Goal: Task Accomplishment & Management: Complete application form

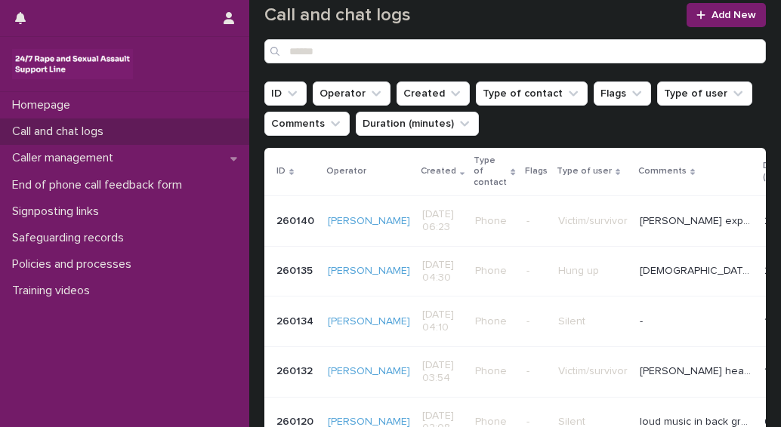
scroll to position [151, 0]
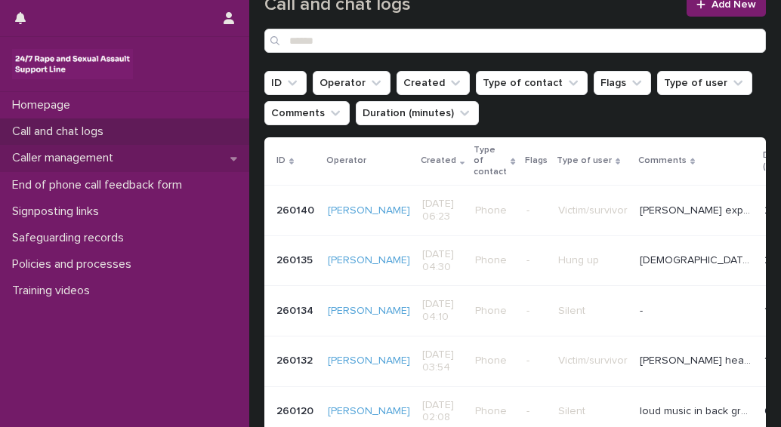
click at [72, 157] on p "Caller management" at bounding box center [65, 158] width 119 height 14
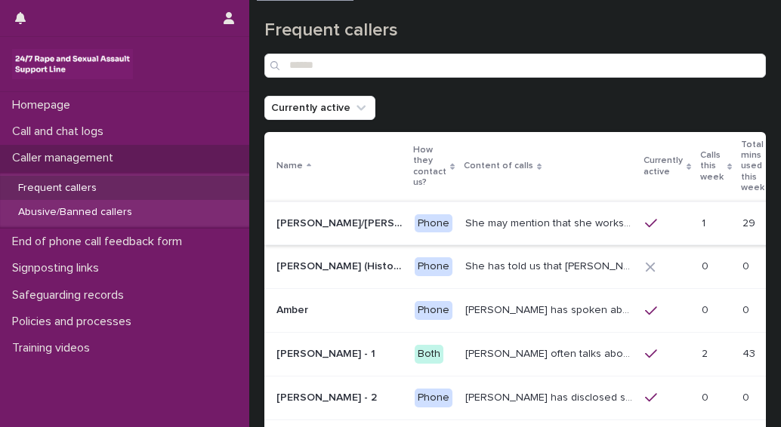
scroll to position [76, 0]
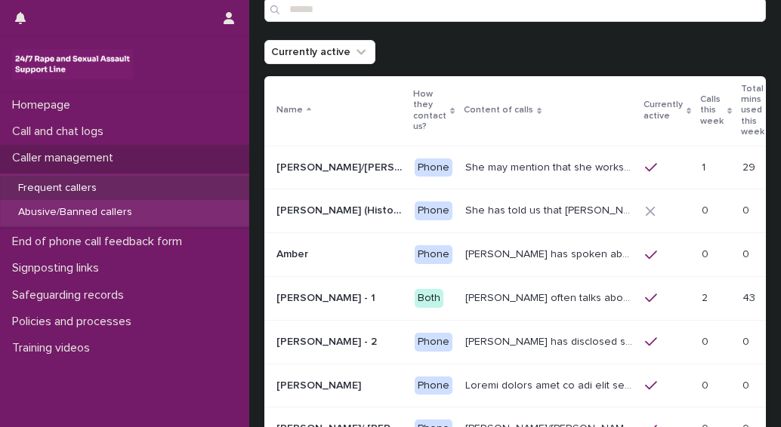
click at [510, 289] on p "[PERSON_NAME] often talks about being raped a night before or [DATE] or a month…" at bounding box center [550, 297] width 171 height 16
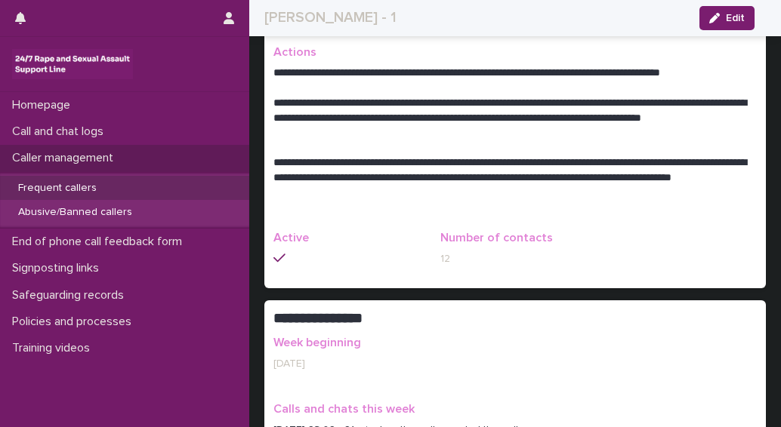
scroll to position [680, 0]
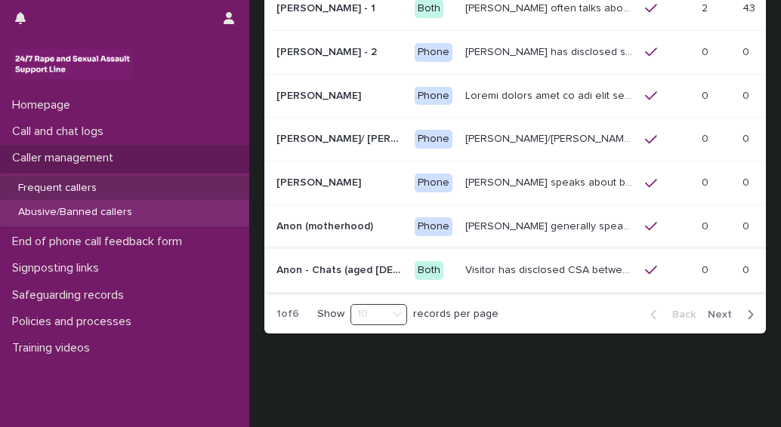
scroll to position [378, 0]
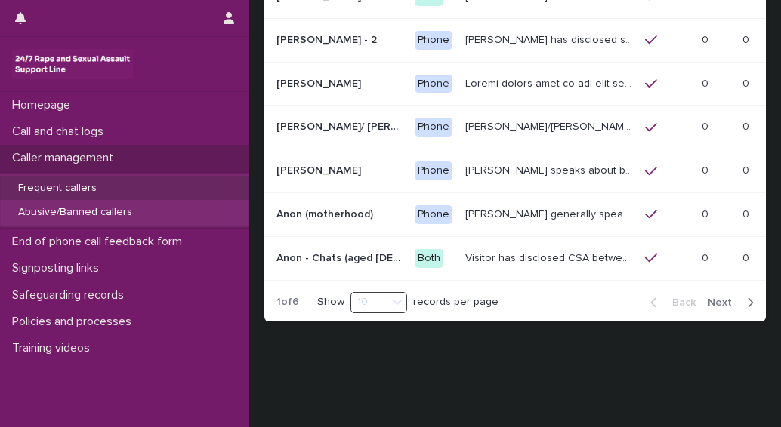
click at [714, 298] on span "Next" at bounding box center [724, 303] width 33 height 11
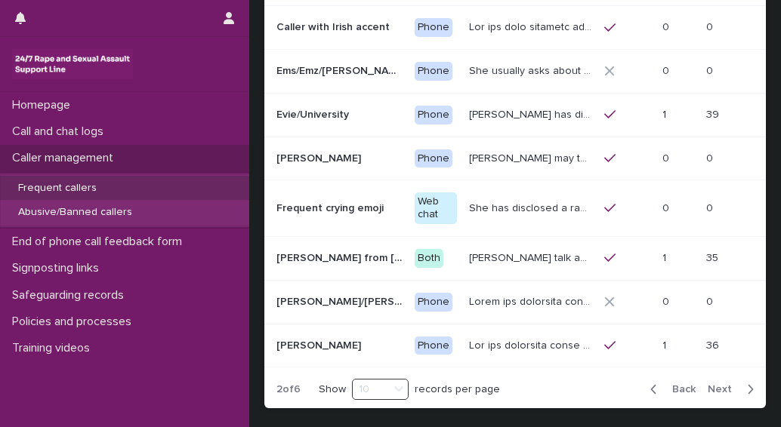
scroll to position [378, 0]
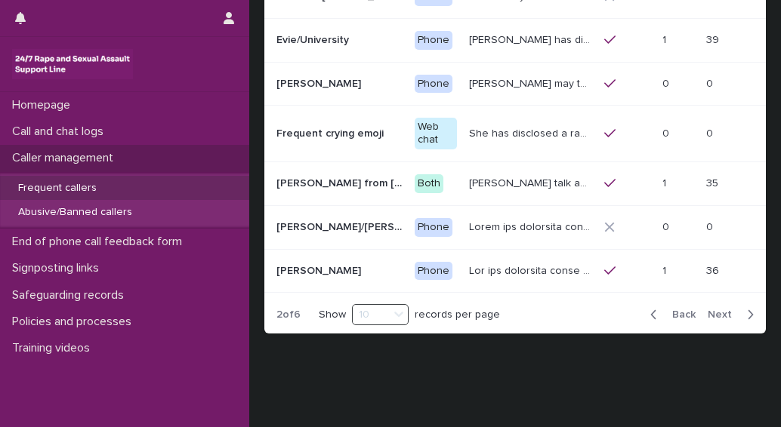
click at [713, 310] on span "Next" at bounding box center [724, 315] width 33 height 11
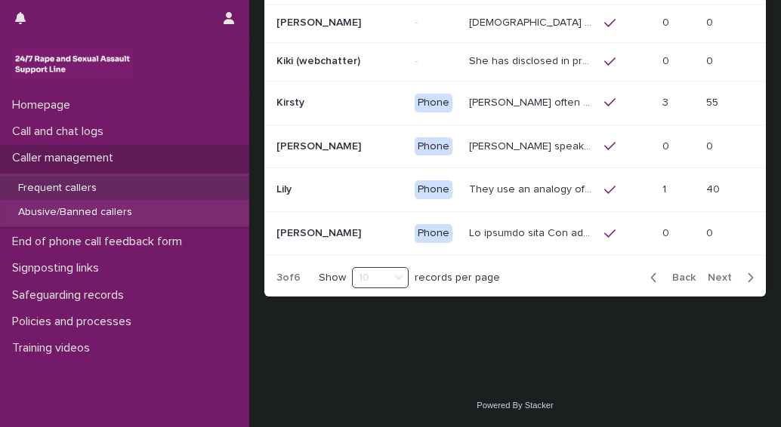
scroll to position [400, 0]
click at [708, 275] on span "Next" at bounding box center [724, 278] width 33 height 11
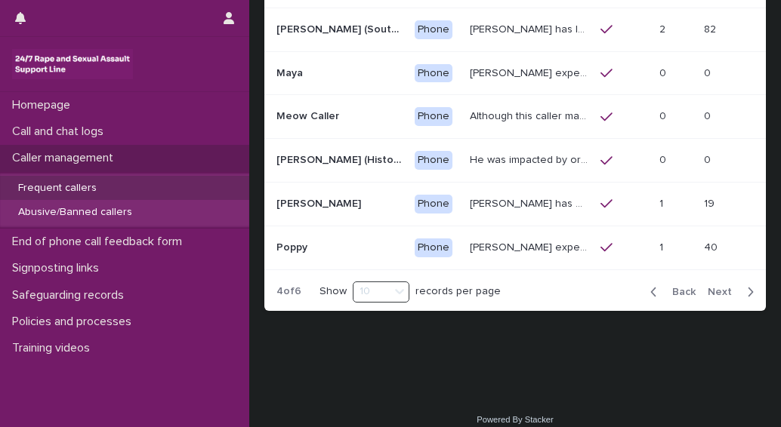
scroll to position [388, 0]
click at [708, 287] on span "Next" at bounding box center [724, 292] width 33 height 11
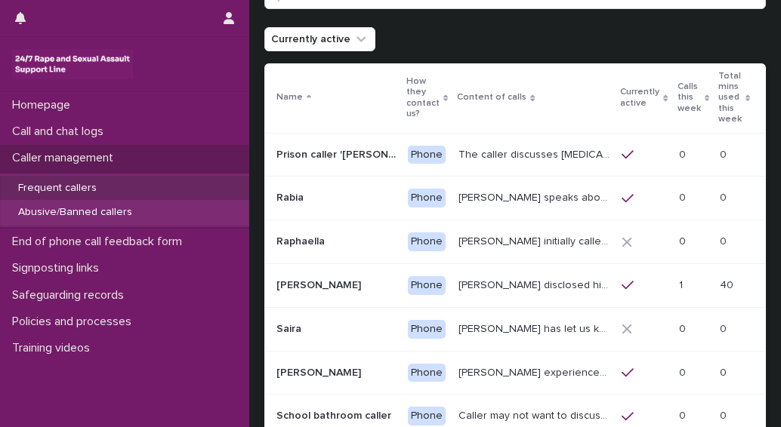
scroll to position [76, 0]
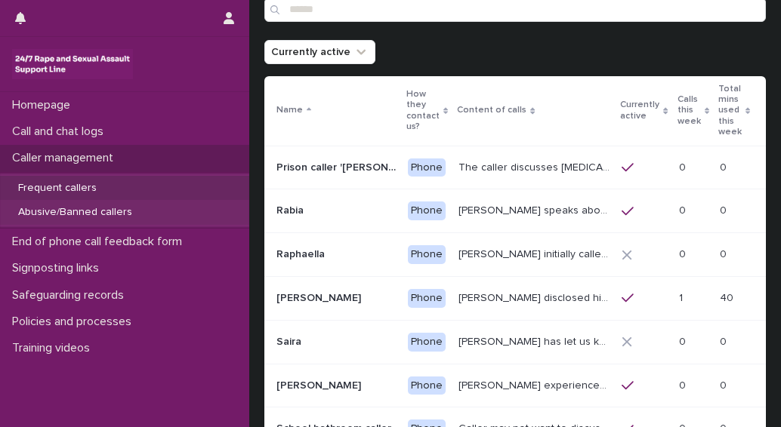
click at [54, 215] on p "Abusive/Banned callers" at bounding box center [75, 212] width 138 height 13
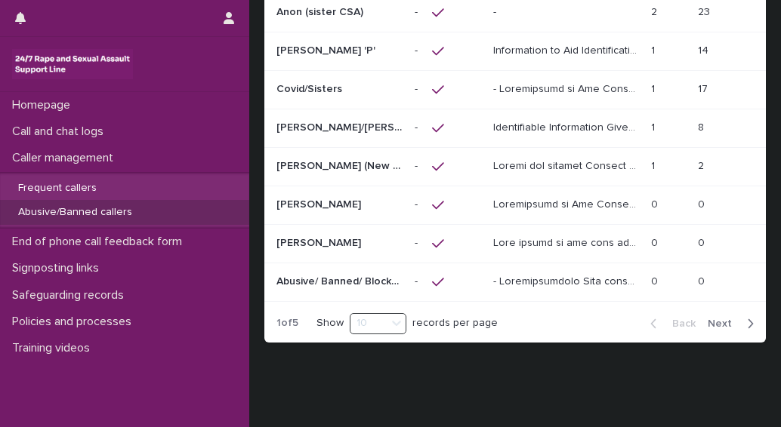
scroll to position [326, 0]
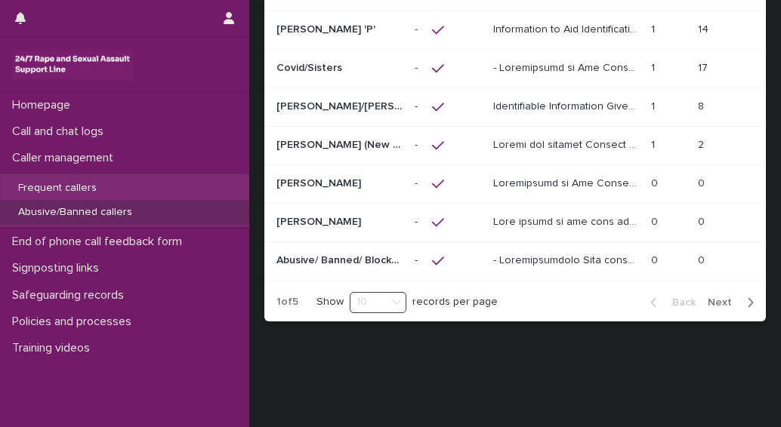
click at [713, 298] on span "Next" at bounding box center [724, 303] width 33 height 11
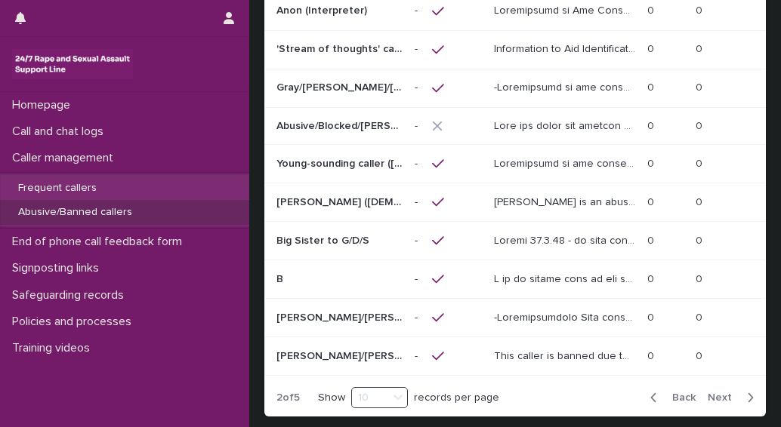
scroll to position [326, 0]
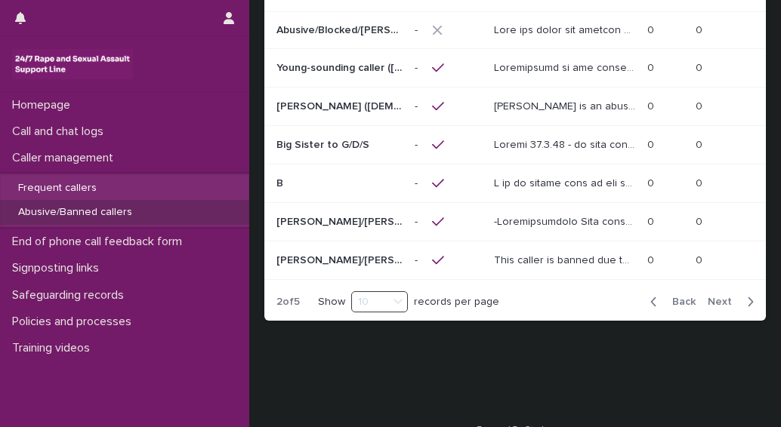
click at [707, 295] on button "Next" at bounding box center [734, 302] width 64 height 14
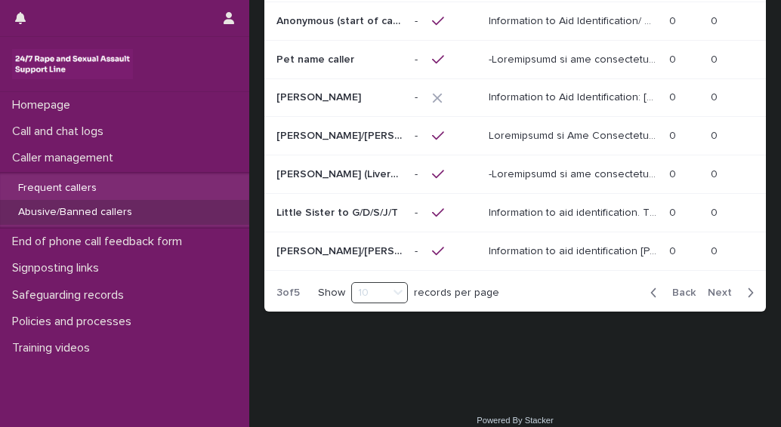
scroll to position [335, 0]
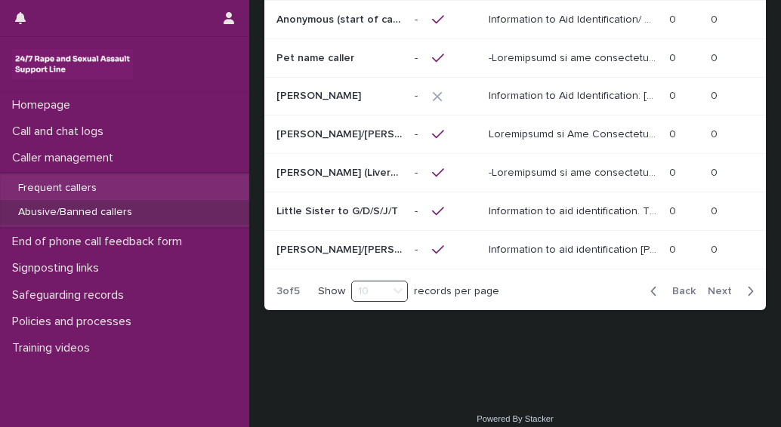
click at [720, 286] on span "Next" at bounding box center [724, 291] width 33 height 11
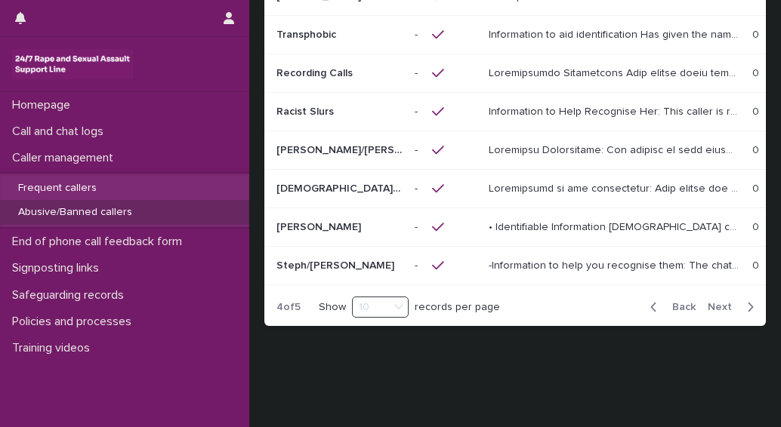
scroll to position [326, 0]
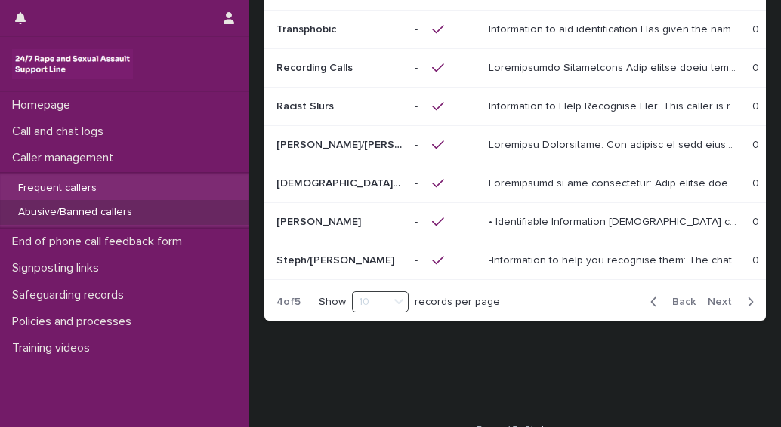
click at [720, 297] on span "Next" at bounding box center [724, 302] width 33 height 11
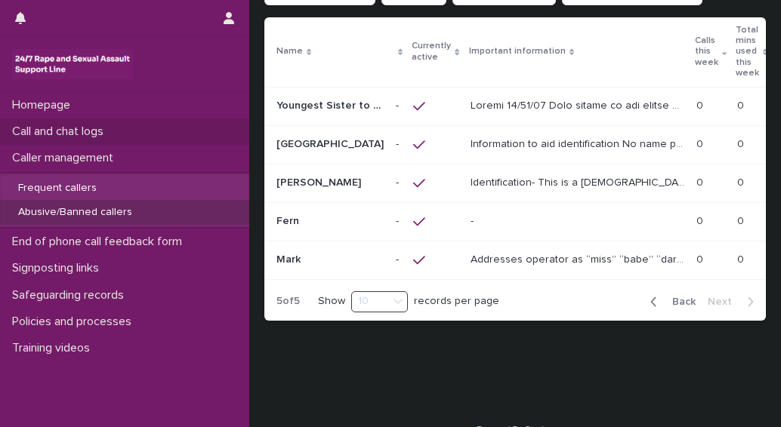
click at [56, 132] on p "Call and chat logs" at bounding box center [61, 132] width 110 height 14
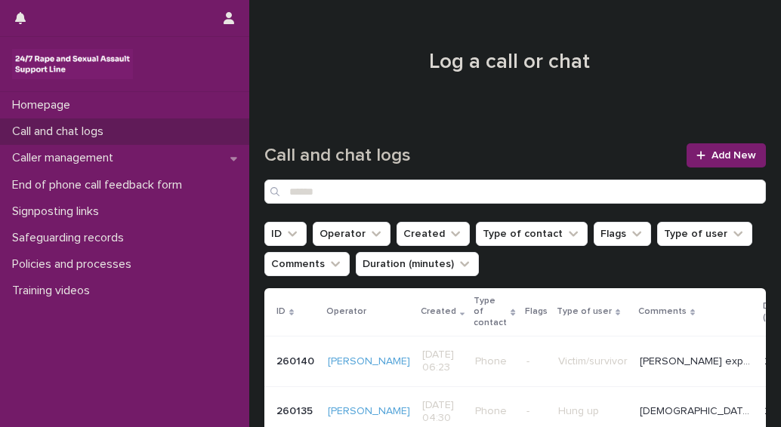
click at [56, 132] on p "Call and chat logs" at bounding box center [61, 132] width 110 height 14
click at [54, 131] on p "Call and chat logs" at bounding box center [61, 132] width 110 height 14
click at [39, 157] on p "Caller management" at bounding box center [65, 158] width 119 height 14
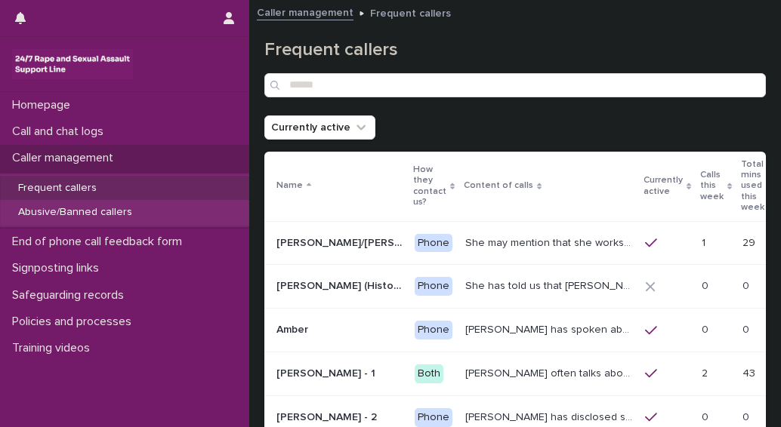
click at [38, 190] on p "Frequent callers" at bounding box center [57, 188] width 103 height 13
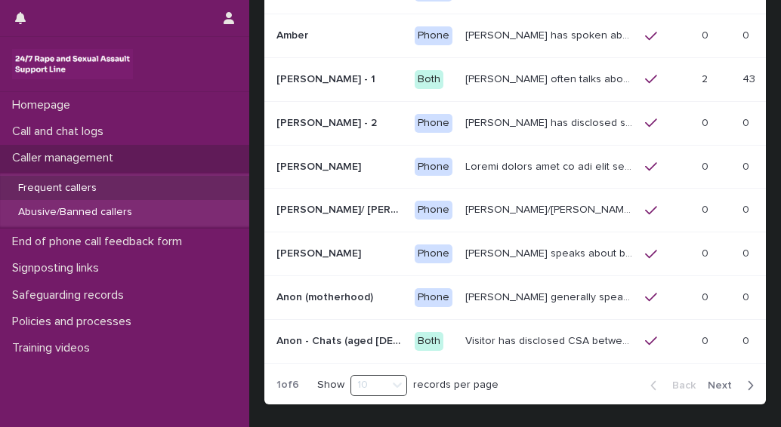
scroll to position [288, 0]
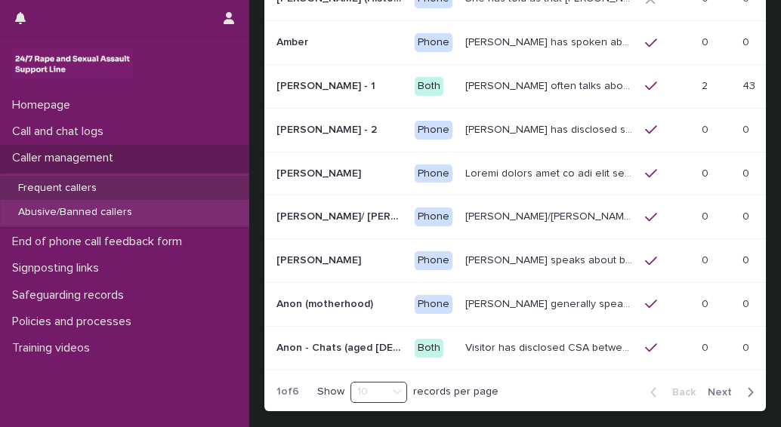
click at [708, 387] on span "Next" at bounding box center [724, 392] width 33 height 11
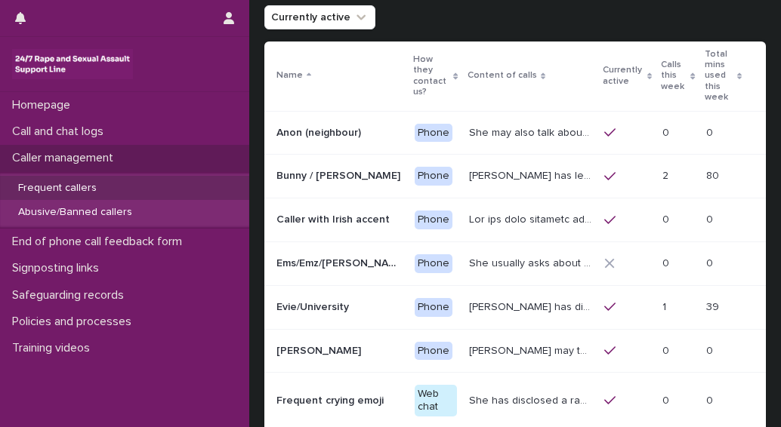
scroll to position [110, 0]
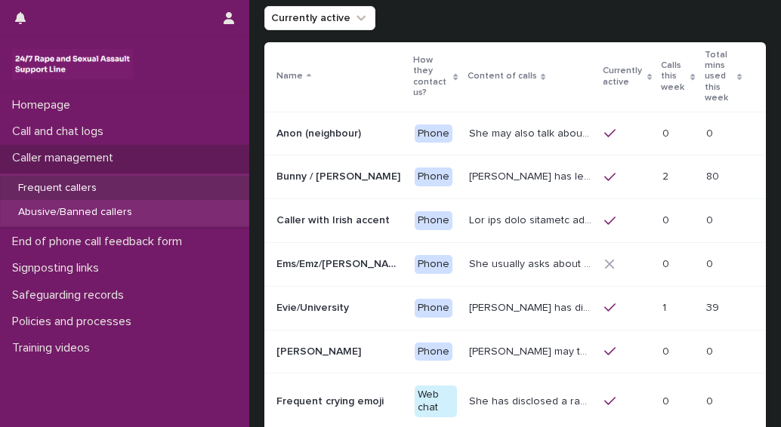
click at [469, 125] on p "She may also talk about [MEDICAL_DATA] and about currently being physically dis…" at bounding box center [532, 133] width 126 height 16
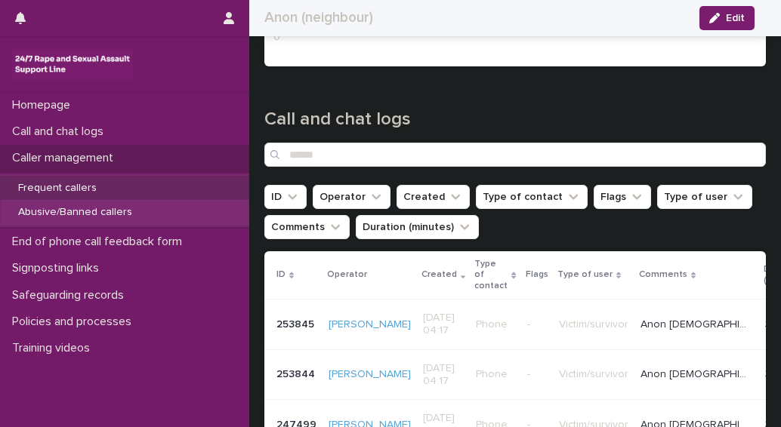
scroll to position [1284, 0]
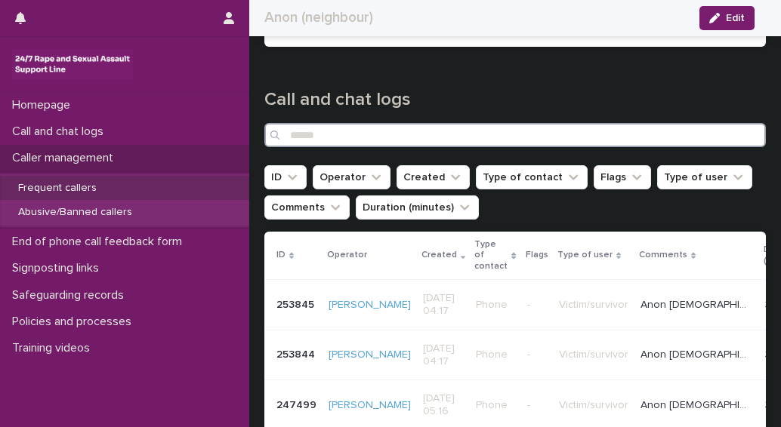
click at [325, 132] on input "Search" at bounding box center [515, 135] width 502 height 24
type input "*"
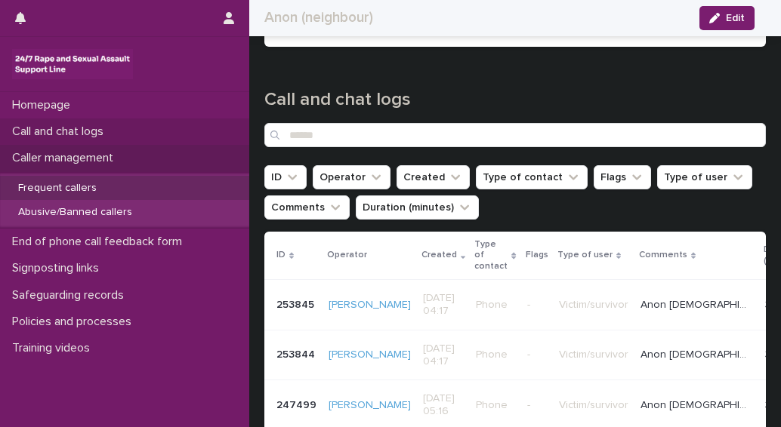
click at [44, 128] on p "Call and chat logs" at bounding box center [61, 132] width 110 height 14
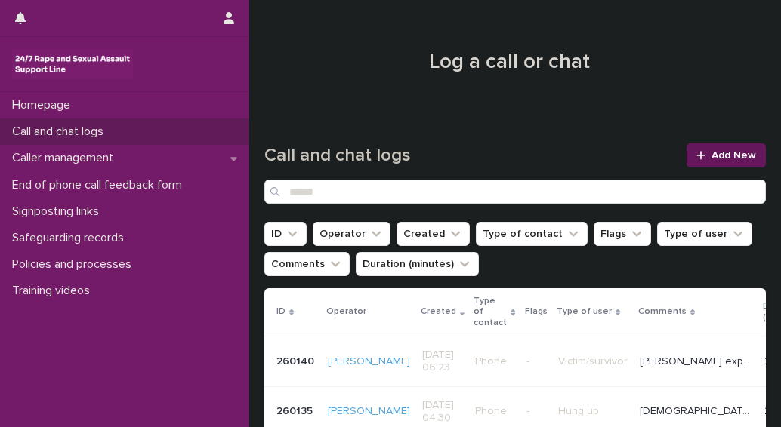
click at [711, 159] on span "Add New" at bounding box center [733, 155] width 45 height 11
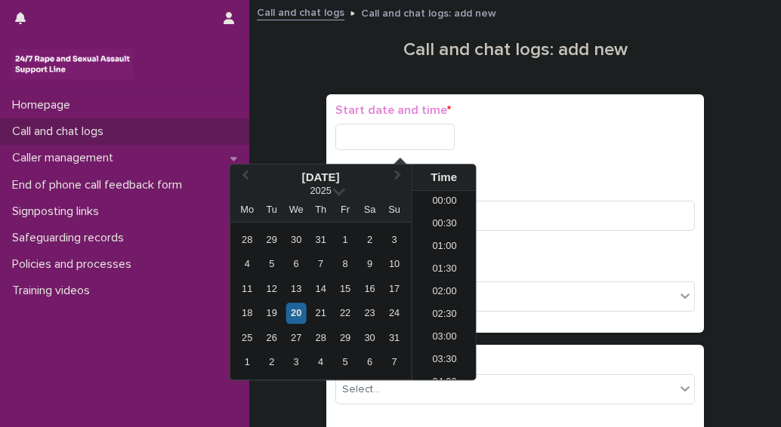
scroll to position [899, 0]
click at [381, 133] on input "text" at bounding box center [394, 137] width 119 height 26
click at [291, 315] on div "20" at bounding box center [296, 314] width 20 height 20
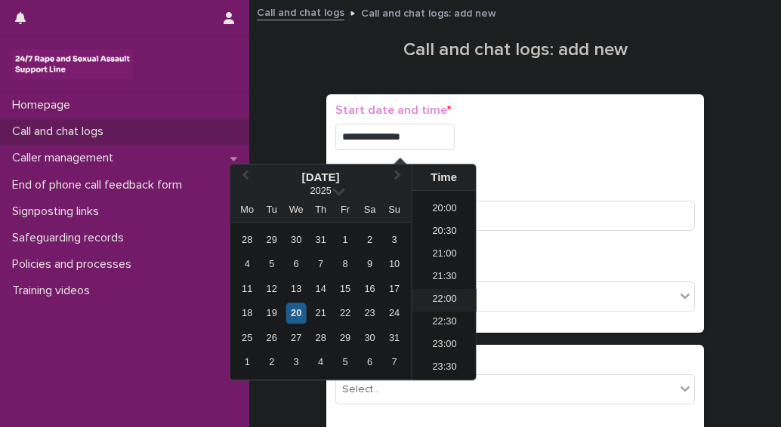
click at [437, 300] on li "22:00" at bounding box center [444, 300] width 64 height 23
click at [412, 135] on input "**********" at bounding box center [394, 137] width 119 height 26
type input "**********"
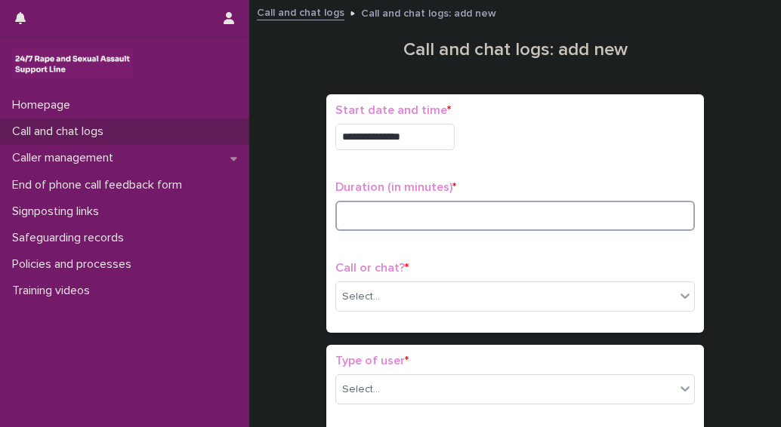
click at [377, 221] on input at bounding box center [515, 216] width 360 height 30
type input "**"
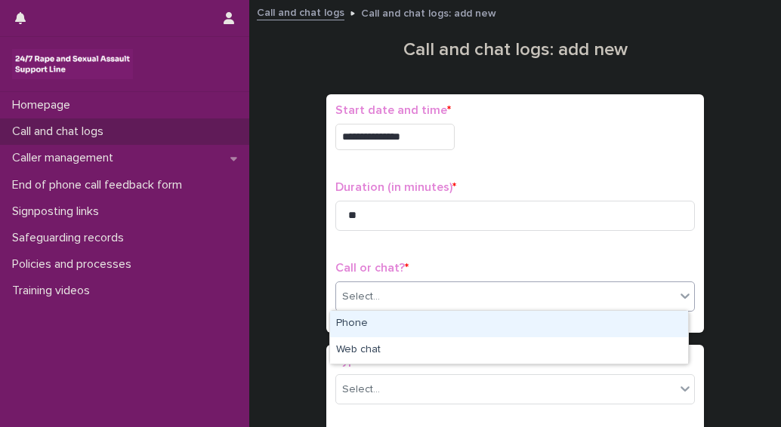
click at [381, 295] on input "text" at bounding box center [382, 297] width 2 height 13
click at [335, 321] on div "Phone" at bounding box center [509, 324] width 358 height 26
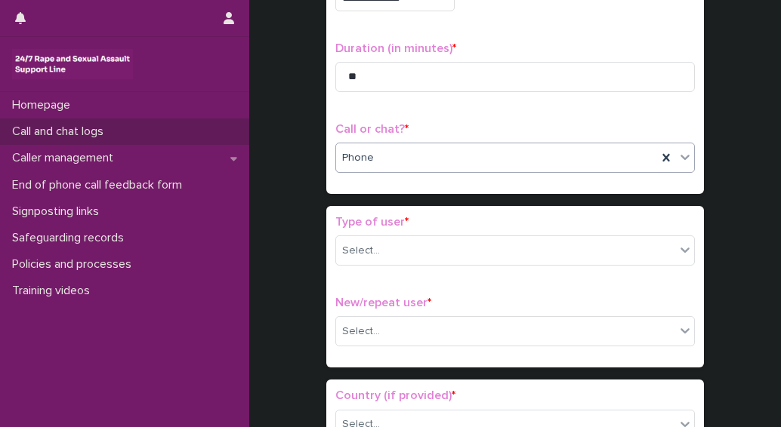
scroll to position [151, 0]
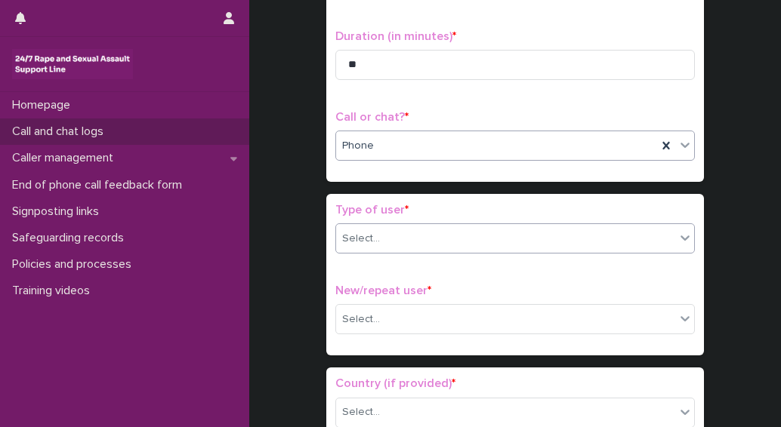
click at [379, 233] on div "Select..." at bounding box center [505, 239] width 339 height 25
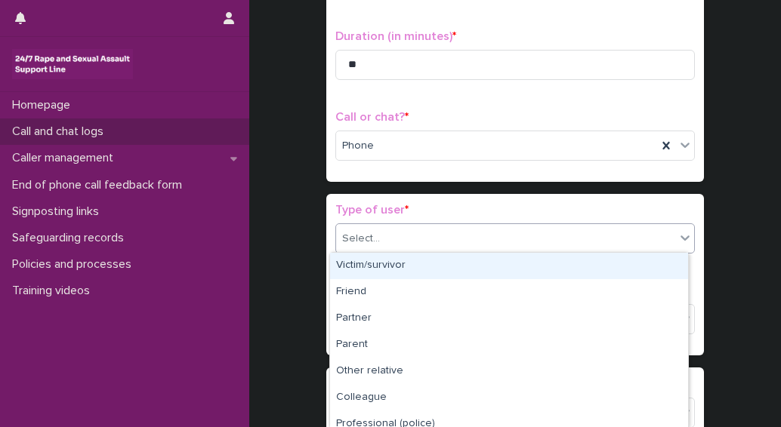
click at [367, 268] on div "Victim/survivor" at bounding box center [509, 266] width 358 height 26
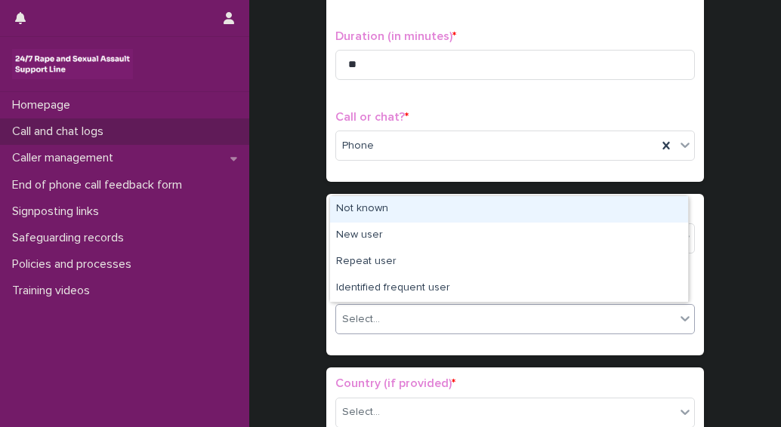
click at [387, 327] on div "Select..." at bounding box center [505, 319] width 339 height 25
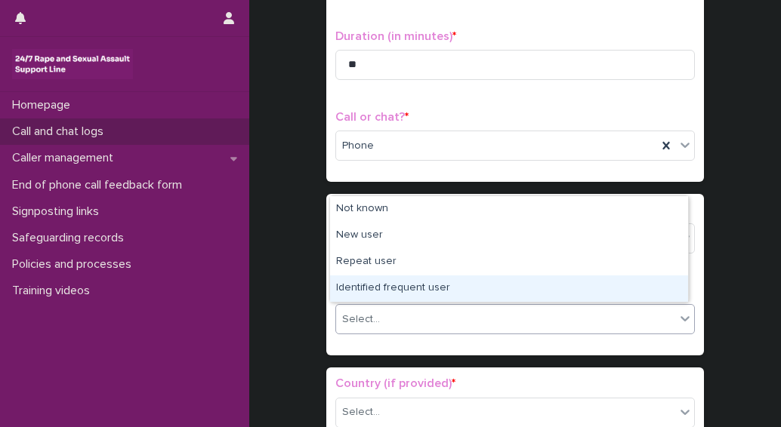
click at [361, 290] on div "Identified frequent user" at bounding box center [509, 289] width 358 height 26
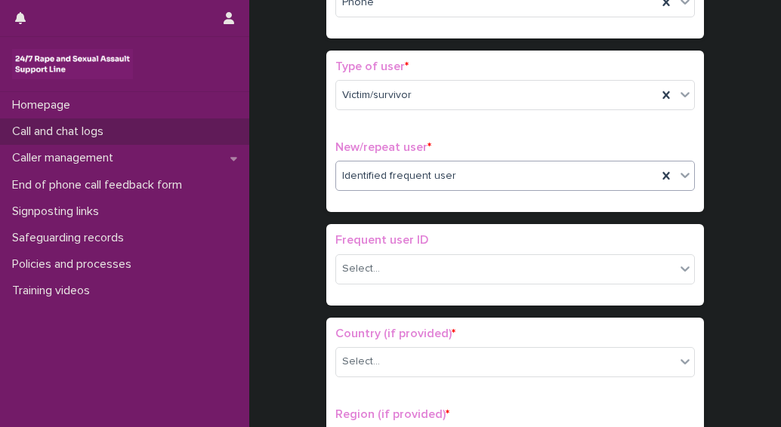
scroll to position [302, 0]
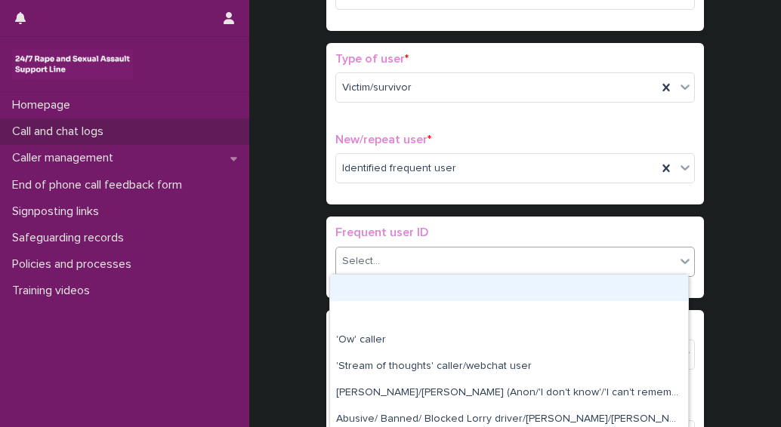
click at [394, 256] on div "Select..." at bounding box center [505, 261] width 339 height 25
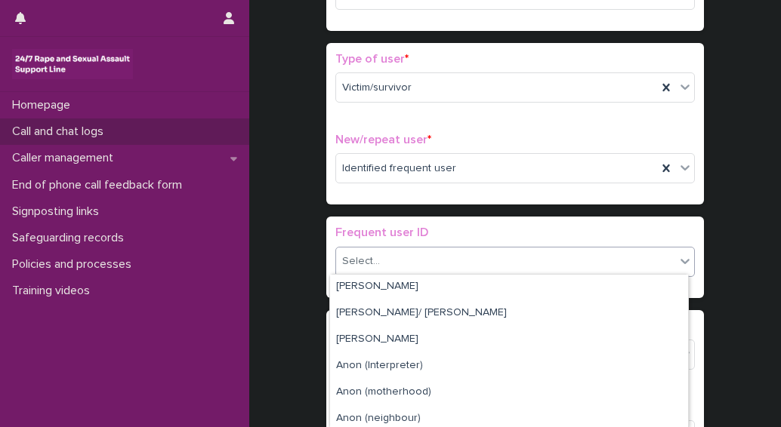
scroll to position [453, 0]
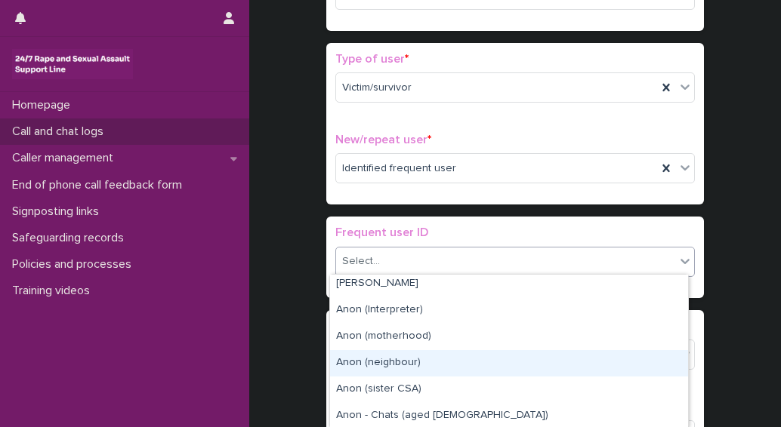
click at [387, 364] on div "Anon (neighbour)" at bounding box center [509, 363] width 358 height 26
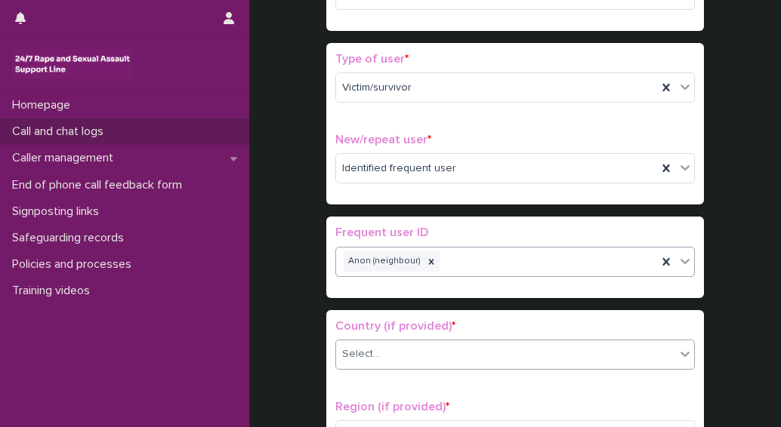
click at [410, 350] on div "Select..." at bounding box center [505, 354] width 339 height 25
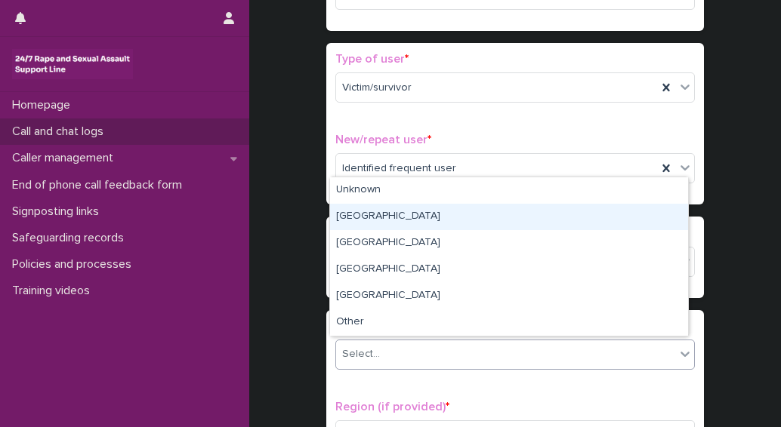
click at [368, 214] on div "[GEOGRAPHIC_DATA]" at bounding box center [509, 217] width 358 height 26
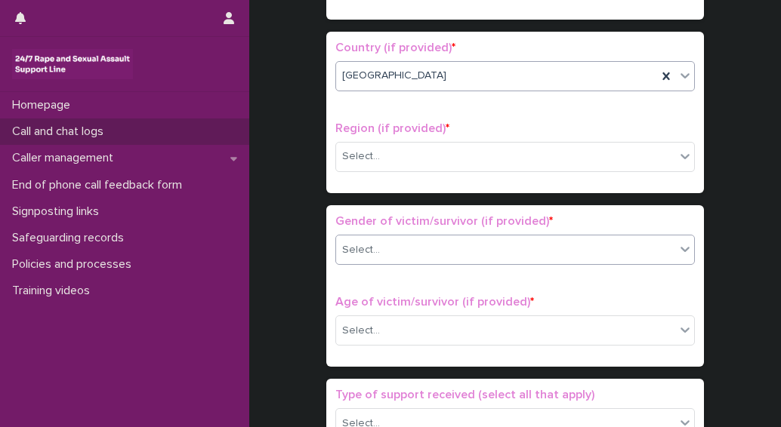
scroll to position [604, 0]
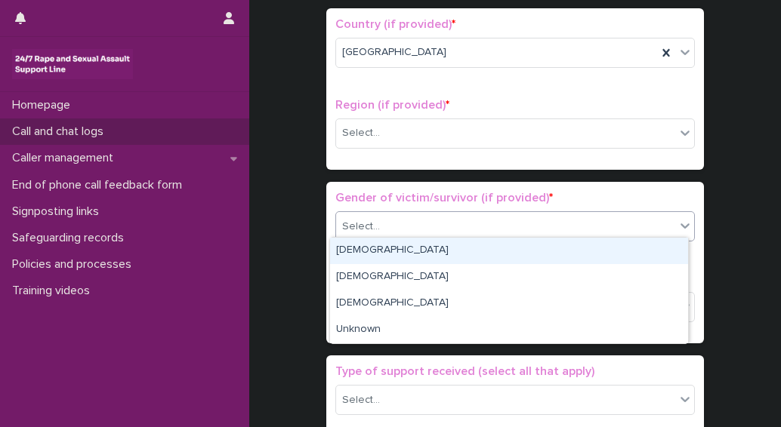
click at [349, 219] on div "Select..." at bounding box center [361, 227] width 38 height 16
click at [350, 252] on div "[DEMOGRAPHIC_DATA]" at bounding box center [509, 251] width 358 height 26
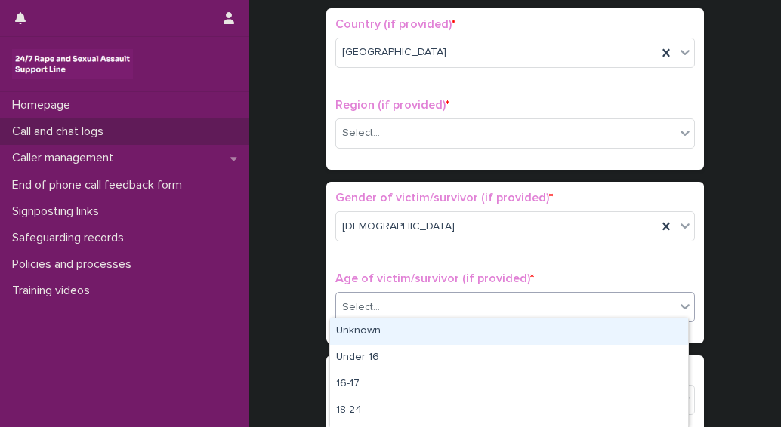
click at [381, 302] on div "Select..." at bounding box center [505, 307] width 339 height 25
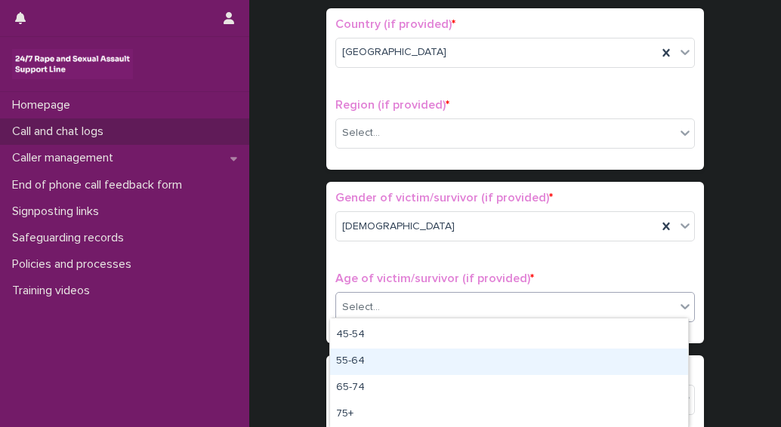
click at [289, 265] on div "**********" at bounding box center [515, 223] width 502 height 1637
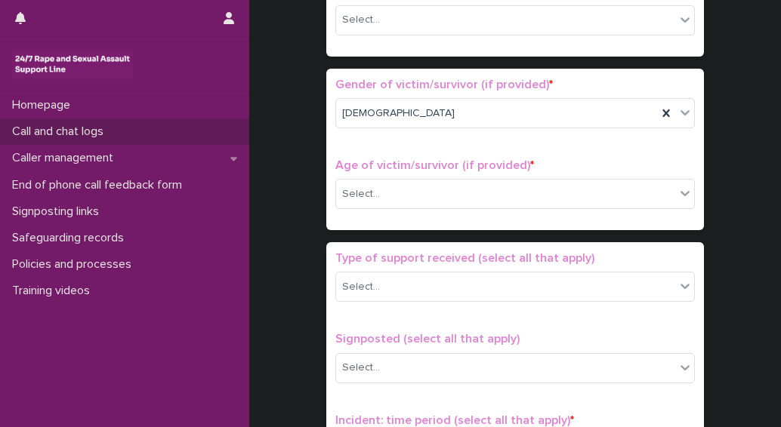
scroll to position [755, 0]
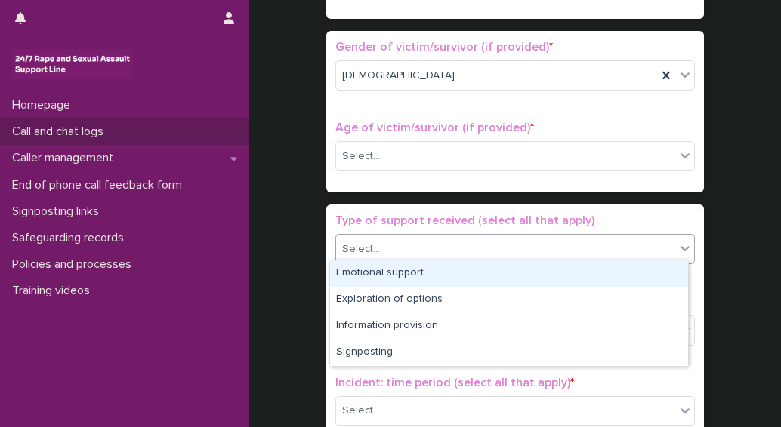
click at [367, 250] on div "Select..." at bounding box center [361, 250] width 38 height 16
click at [372, 276] on div "Emotional support" at bounding box center [509, 274] width 358 height 26
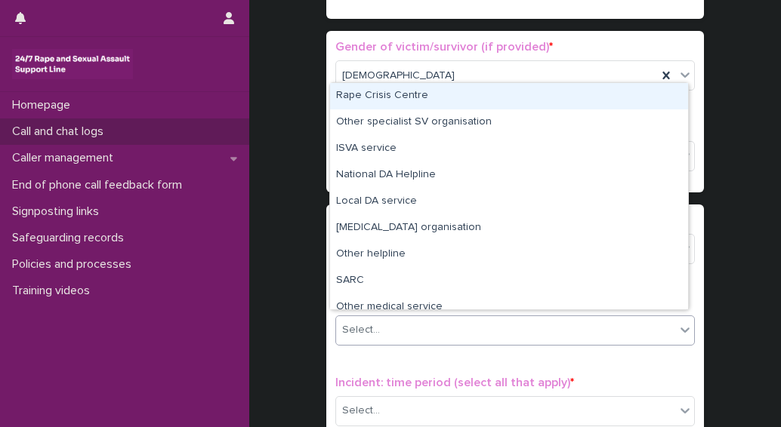
click at [382, 319] on div "Select..." at bounding box center [505, 330] width 339 height 25
click at [387, 96] on div "Rape Crisis Centre" at bounding box center [509, 96] width 358 height 26
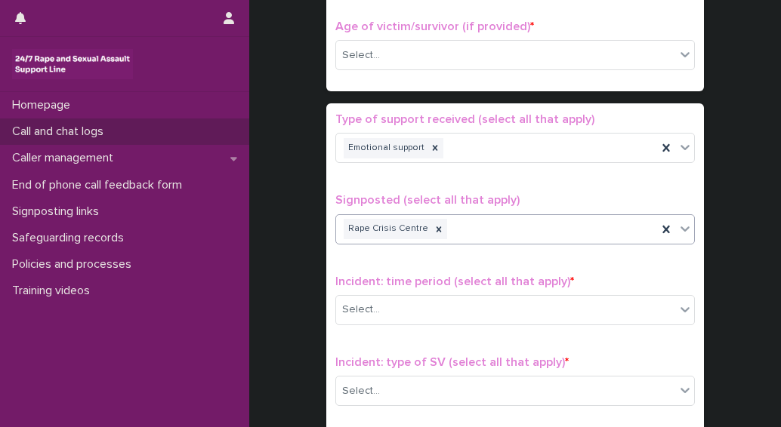
scroll to position [906, 0]
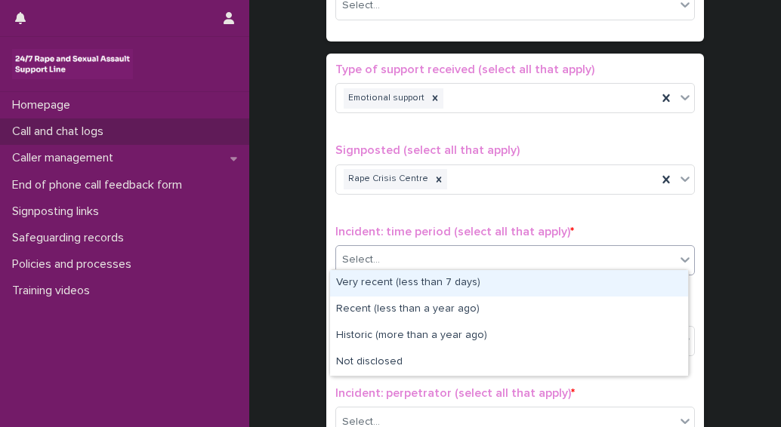
click at [450, 256] on div "Select..." at bounding box center [505, 260] width 339 height 25
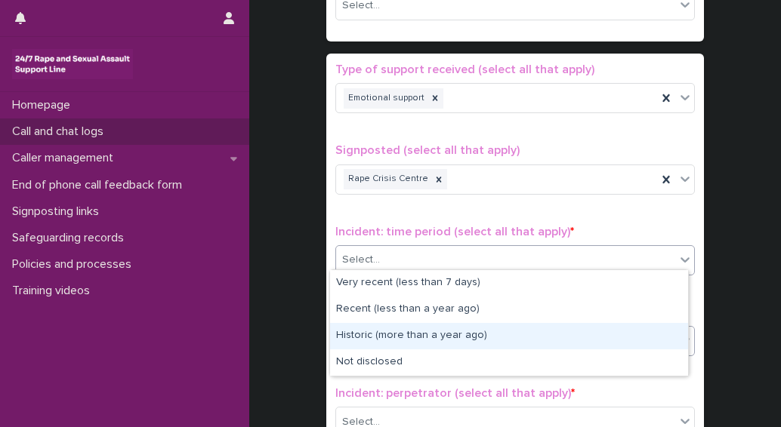
click at [393, 337] on div "Historic (more than a year ago)" at bounding box center [509, 336] width 358 height 26
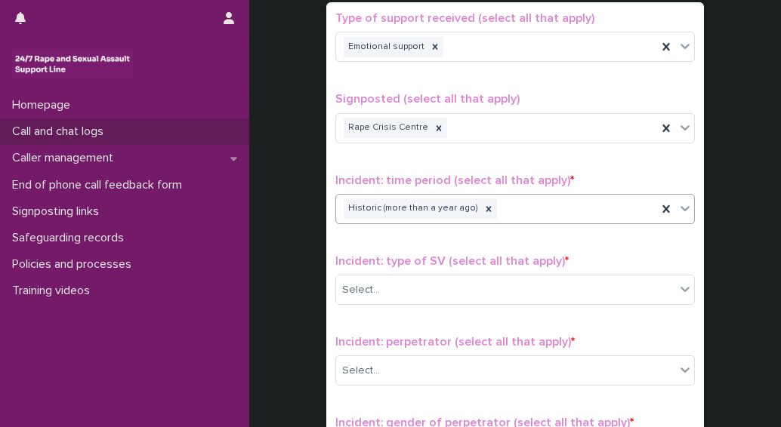
scroll to position [982, 0]
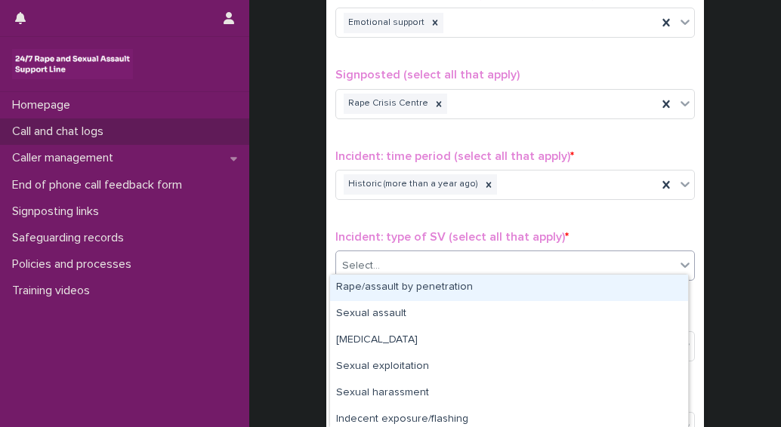
click at [384, 258] on div "Select..." at bounding box center [505, 266] width 339 height 25
click at [396, 287] on div "Rape/assault by penetration" at bounding box center [509, 288] width 358 height 26
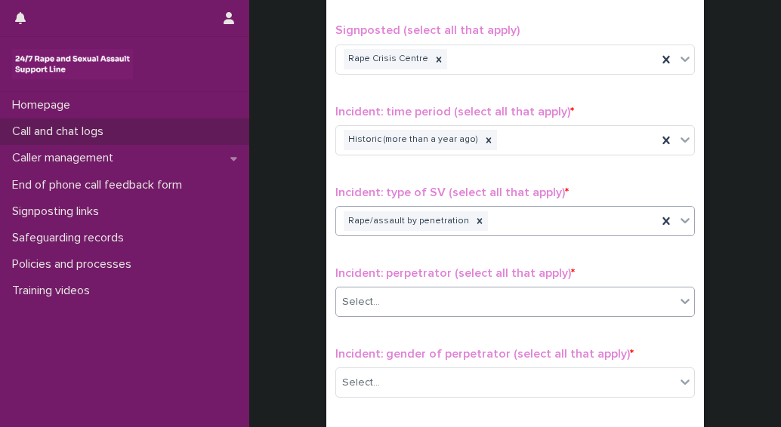
scroll to position [1057, 0]
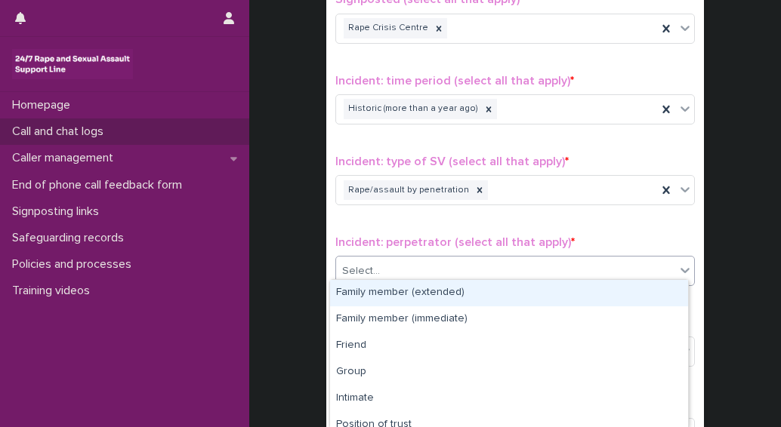
click at [389, 264] on div "Select..." at bounding box center [505, 271] width 339 height 25
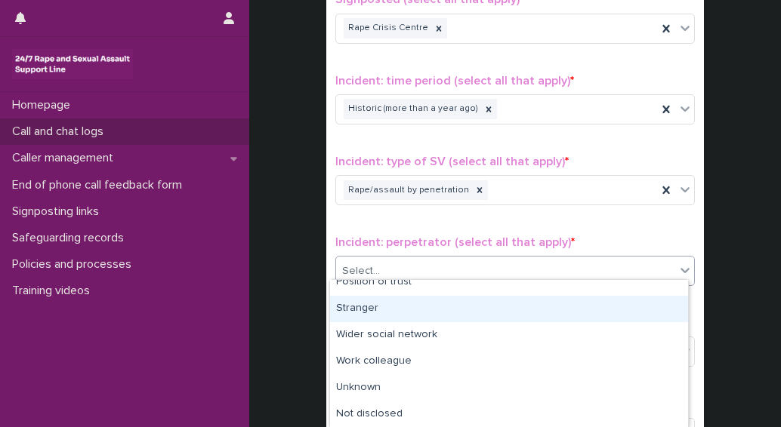
scroll to position [67, 0]
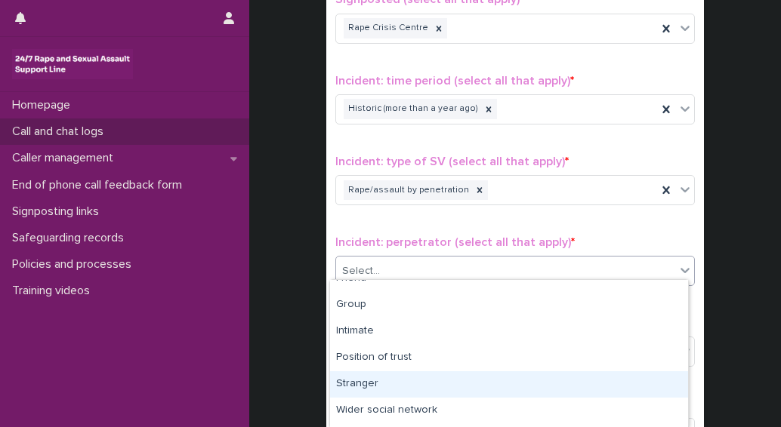
click at [356, 389] on div "Stranger" at bounding box center [509, 385] width 358 height 26
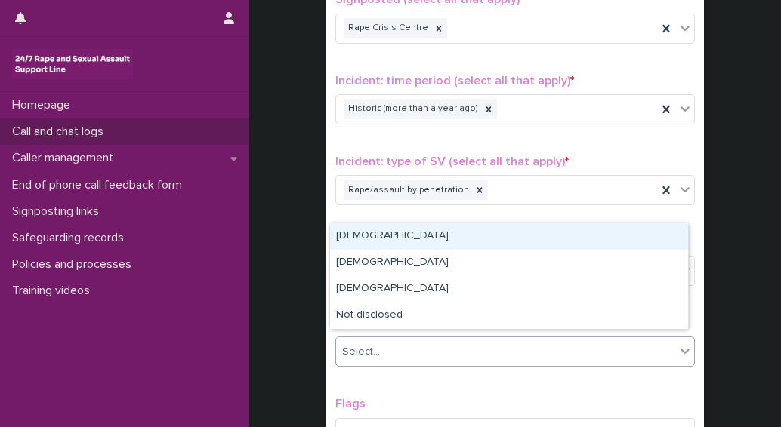
click at [375, 345] on div "Select..." at bounding box center [505, 352] width 339 height 25
click at [355, 233] on div "[DEMOGRAPHIC_DATA]" at bounding box center [509, 237] width 358 height 26
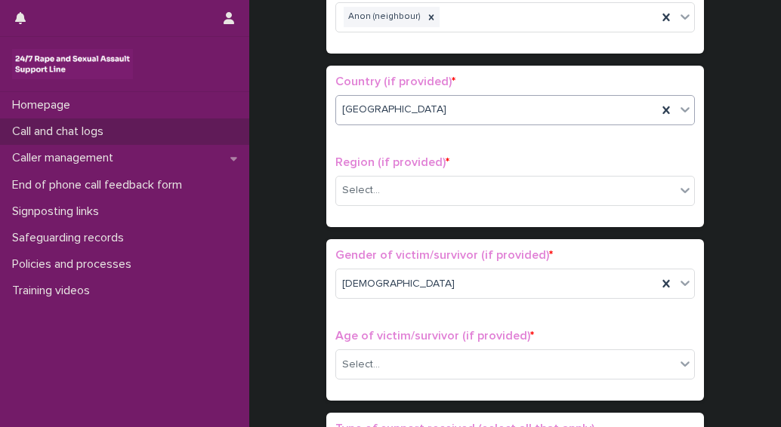
scroll to position [604, 0]
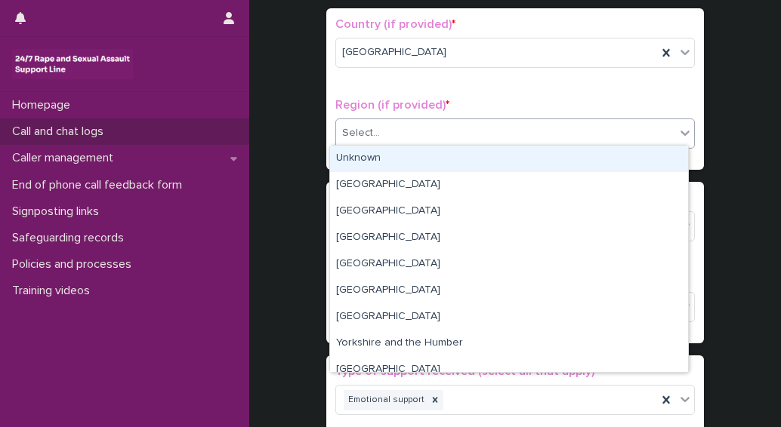
click at [388, 125] on div "Select..." at bounding box center [505, 133] width 339 height 25
click at [361, 164] on div "Unknown" at bounding box center [509, 159] width 358 height 26
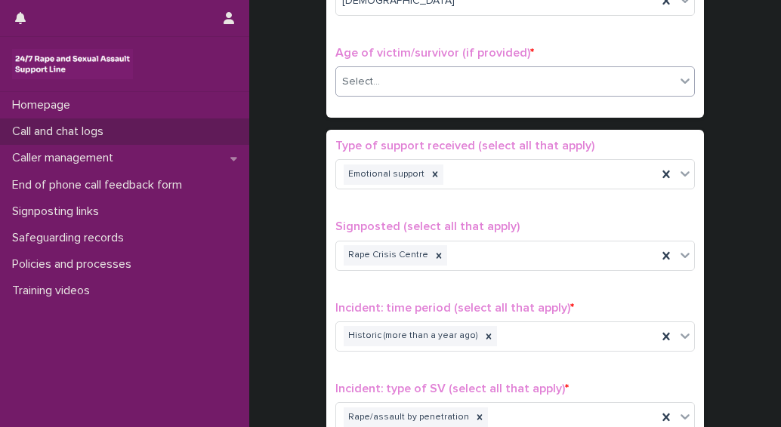
scroll to position [831, 0]
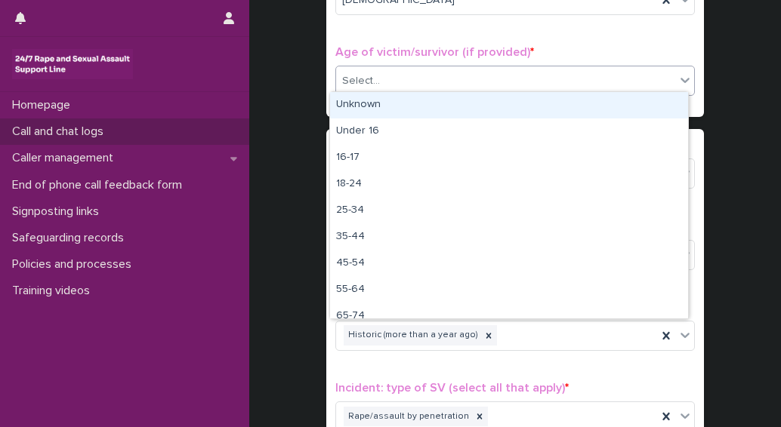
click at [381, 76] on div "Select..." at bounding box center [505, 81] width 339 height 25
click at [342, 107] on div "Unknown" at bounding box center [509, 105] width 358 height 26
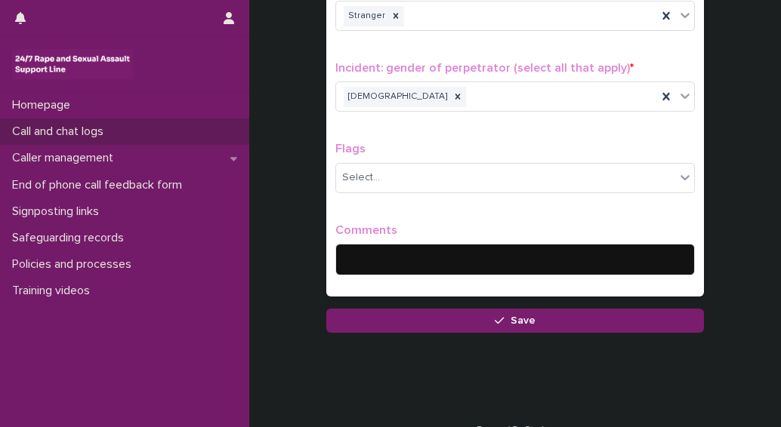
scroll to position [1329, 0]
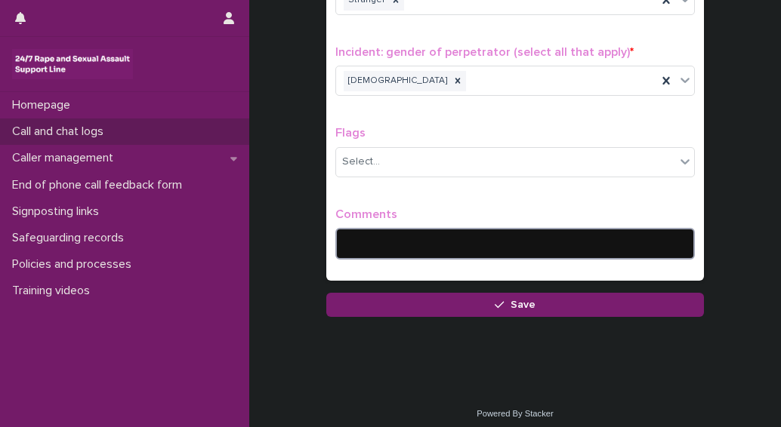
click at [377, 228] on textarea at bounding box center [515, 244] width 360 height 32
click at [402, 232] on textarea "**********" at bounding box center [515, 244] width 360 height 32
click at [531, 231] on textarea "**********" at bounding box center [515, 244] width 360 height 32
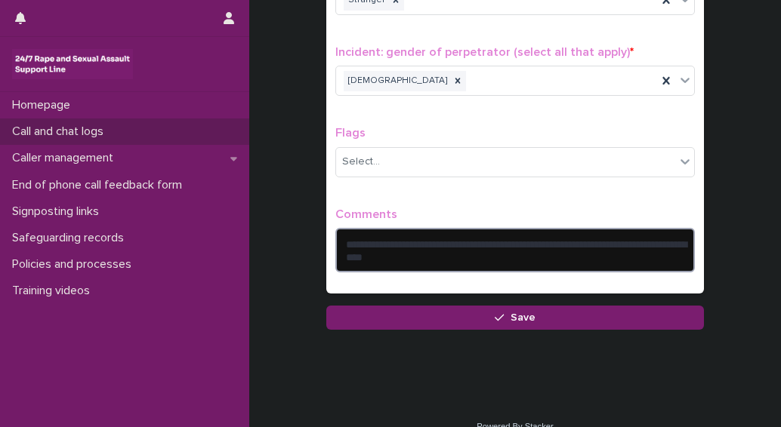
click at [462, 246] on textarea "**********" at bounding box center [515, 250] width 360 height 45
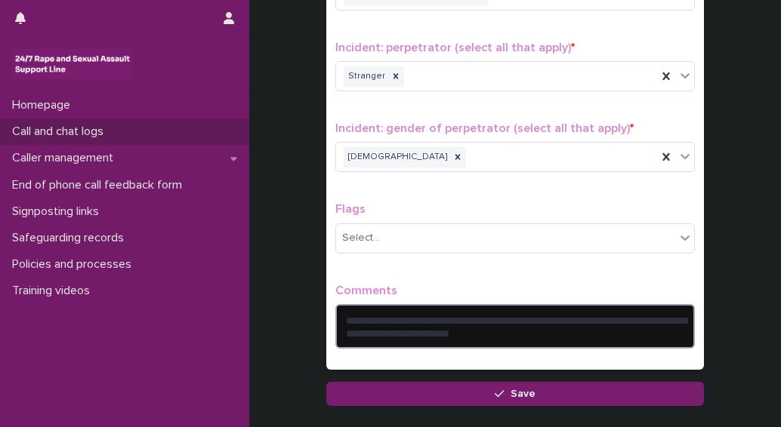
scroll to position [1261, 0]
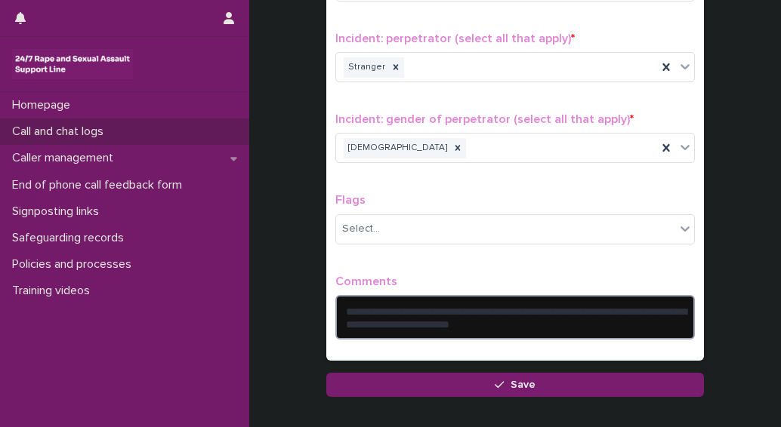
click at [582, 319] on textarea "**********" at bounding box center [515, 317] width 360 height 45
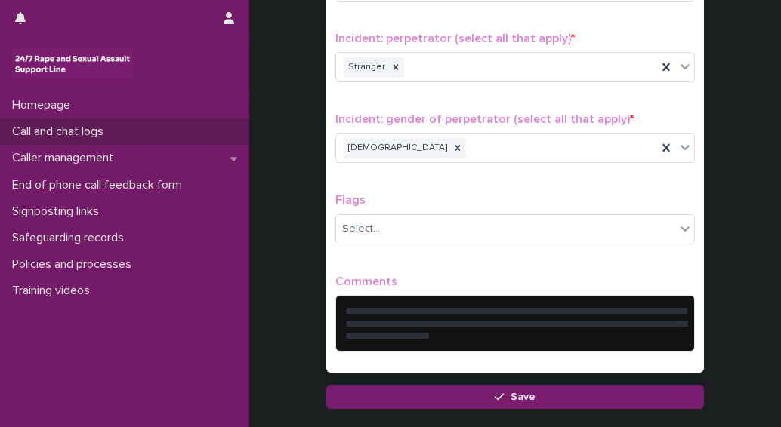
drag, startPoint x: 492, startPoint y: 324, endPoint x: 470, endPoint y: 346, distance: 31.0
click at [470, 346] on div "**********" at bounding box center [515, 320] width 360 height 90
click at [510, 326] on textarea "**********" at bounding box center [515, 323] width 360 height 57
drag, startPoint x: 572, startPoint y: 327, endPoint x: 424, endPoint y: 282, distance: 153.9
click at [424, 282] on div "**********" at bounding box center [515, 320] width 360 height 90
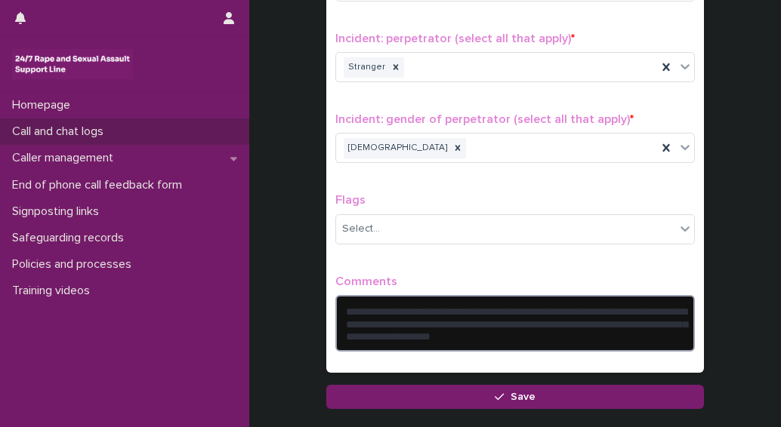
click at [594, 329] on textarea "**********" at bounding box center [515, 323] width 360 height 57
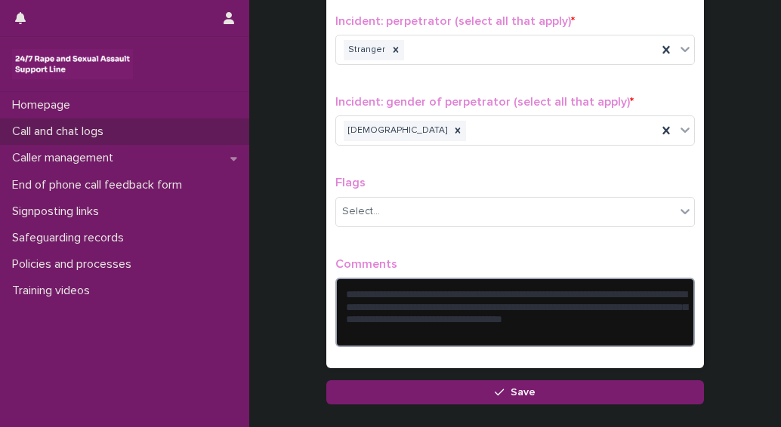
scroll to position [1302, 0]
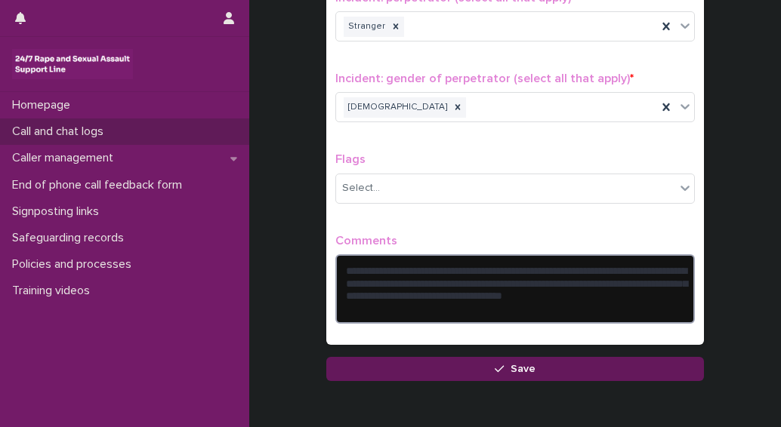
type textarea "**********"
click at [524, 366] on span "Save" at bounding box center [523, 369] width 25 height 11
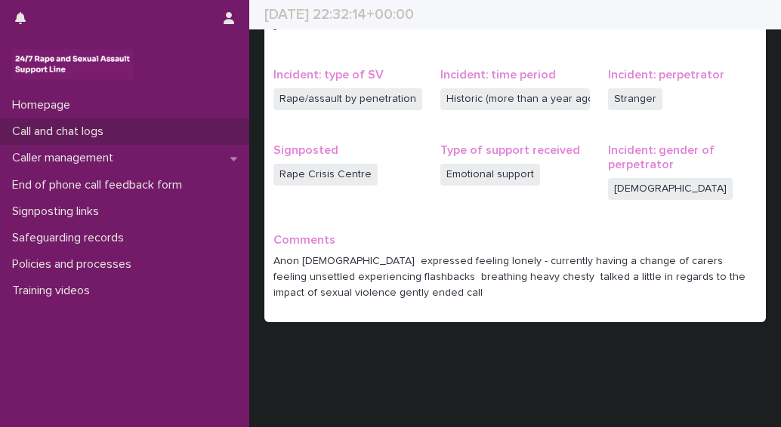
scroll to position [463, 0]
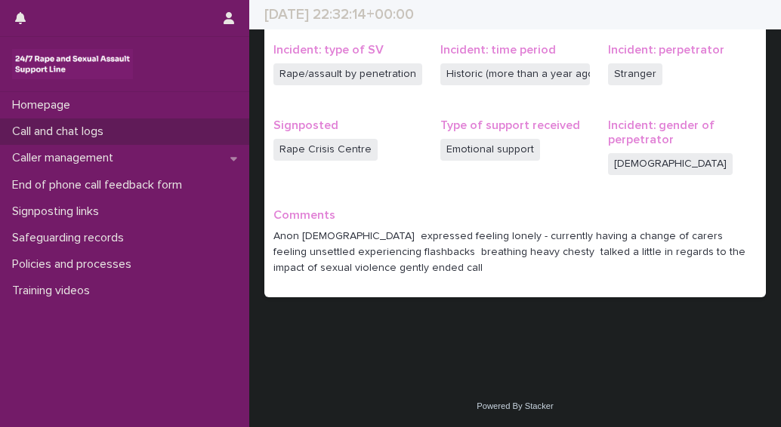
click at [50, 162] on p "Caller management" at bounding box center [65, 158] width 119 height 14
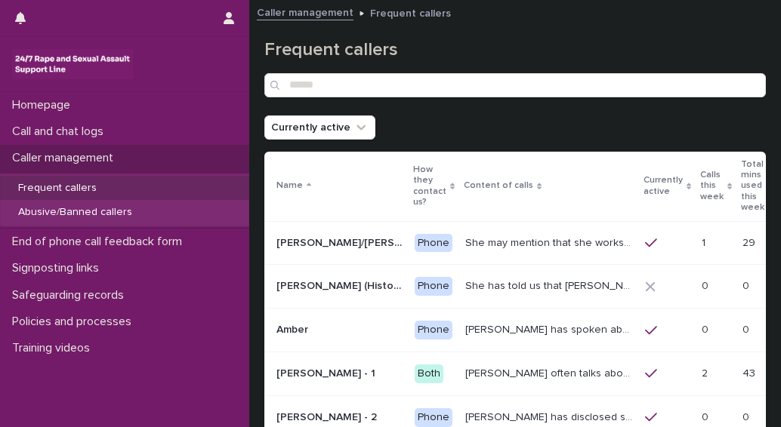
click at [53, 188] on p "Frequent callers" at bounding box center [57, 188] width 103 height 13
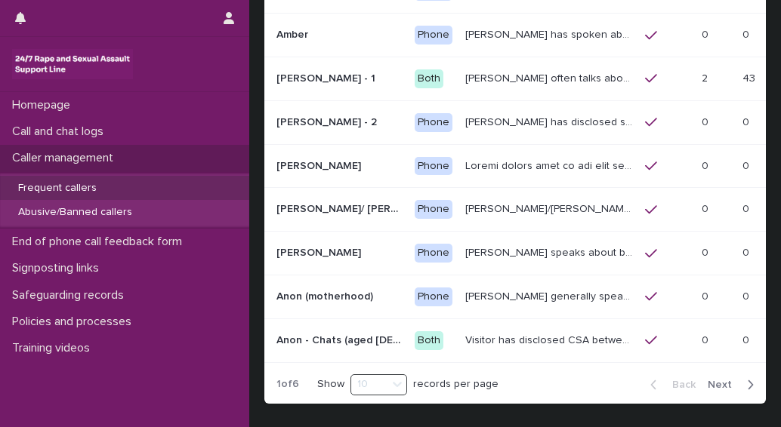
scroll to position [301, 0]
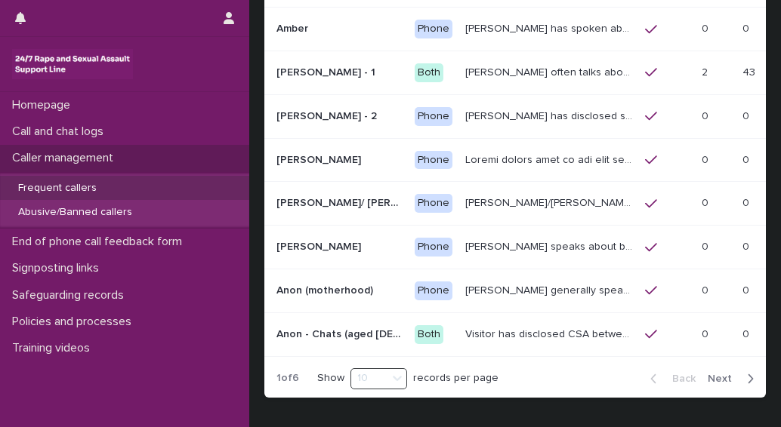
click at [717, 374] on span "Next" at bounding box center [724, 379] width 33 height 11
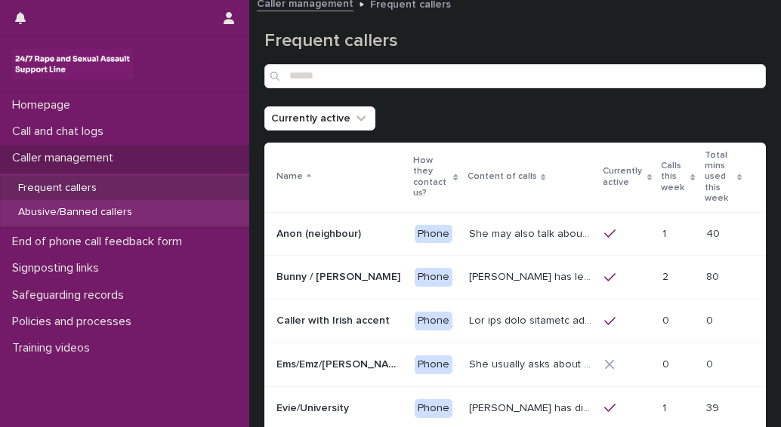
scroll to position [11, 0]
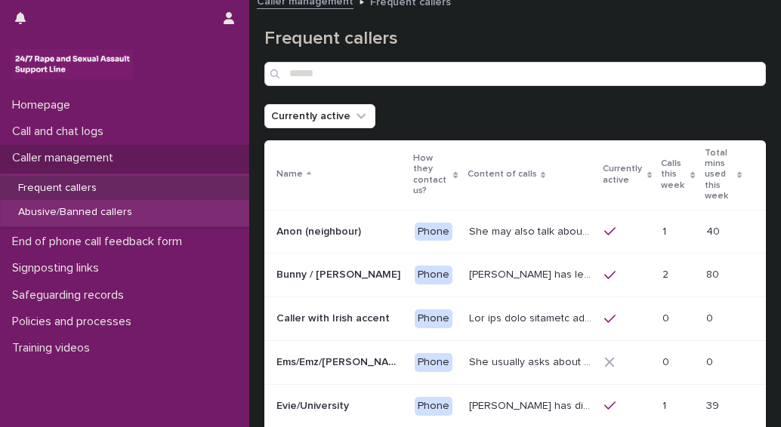
click at [469, 223] on p "She may also talk about [MEDICAL_DATA] and about currently being physically dis…" at bounding box center [532, 231] width 126 height 16
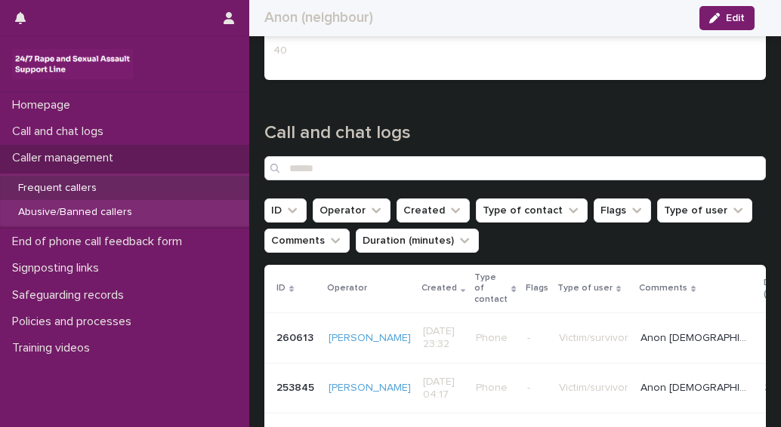
scroll to position [1238, 0]
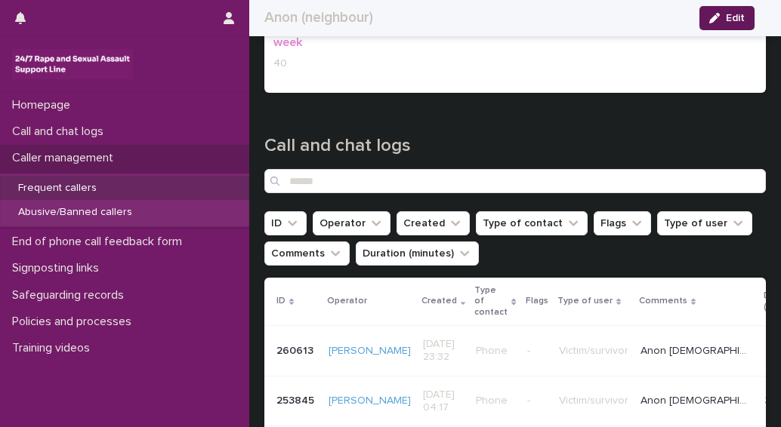
click at [727, 21] on span "Edit" at bounding box center [735, 18] width 19 height 11
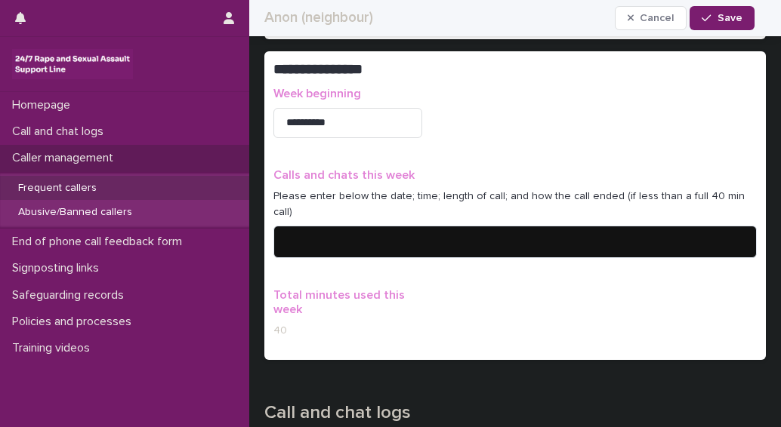
scroll to position [1084, 0]
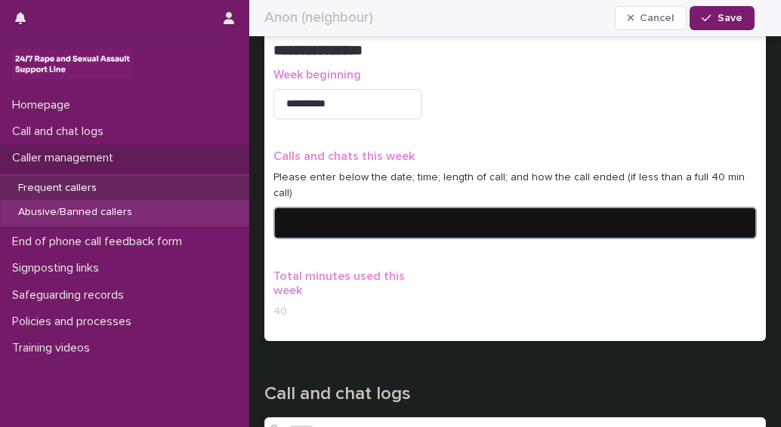
click at [353, 207] on textarea at bounding box center [514, 223] width 483 height 32
click at [279, 207] on textarea "*******" at bounding box center [509, 223] width 472 height 32
click at [373, 214] on textarea "**********" at bounding box center [509, 223] width 472 height 32
type textarea "**********"
click at [711, 20] on icon "button" at bounding box center [706, 18] width 9 height 11
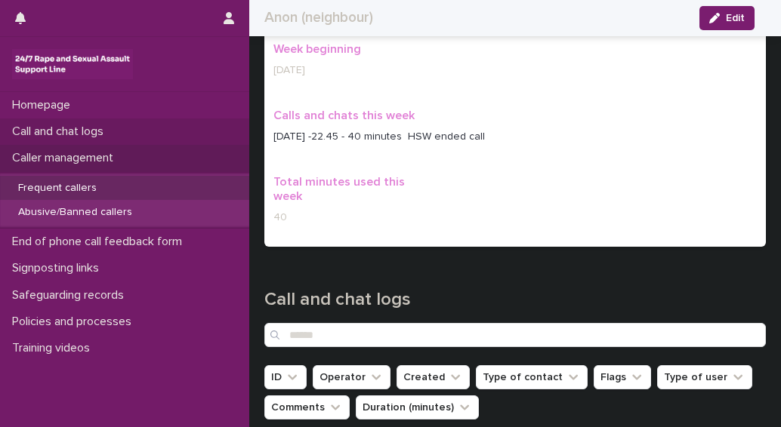
click at [47, 126] on p "Call and chat logs" at bounding box center [61, 132] width 110 height 14
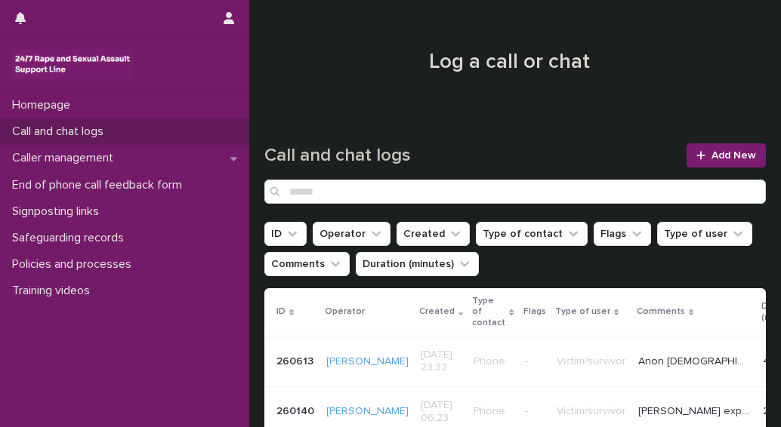
click at [51, 132] on p "Call and chat logs" at bounding box center [61, 132] width 110 height 14
click at [73, 134] on p "Call and chat logs" at bounding box center [61, 132] width 110 height 14
click at [719, 156] on span "Add New" at bounding box center [733, 155] width 45 height 11
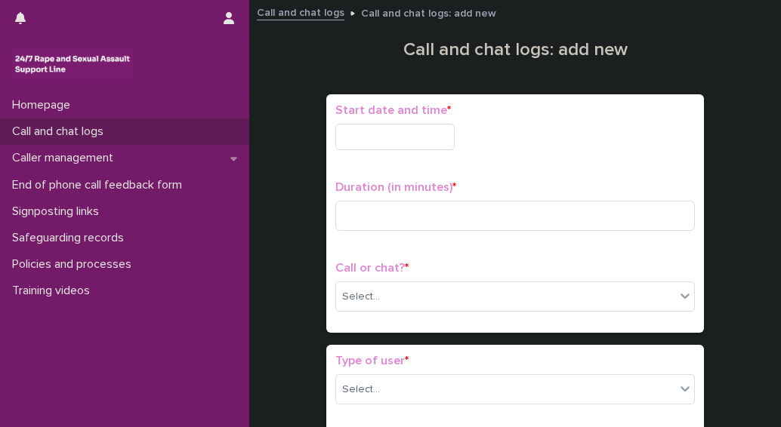
click at [387, 138] on input "text" at bounding box center [394, 137] width 119 height 26
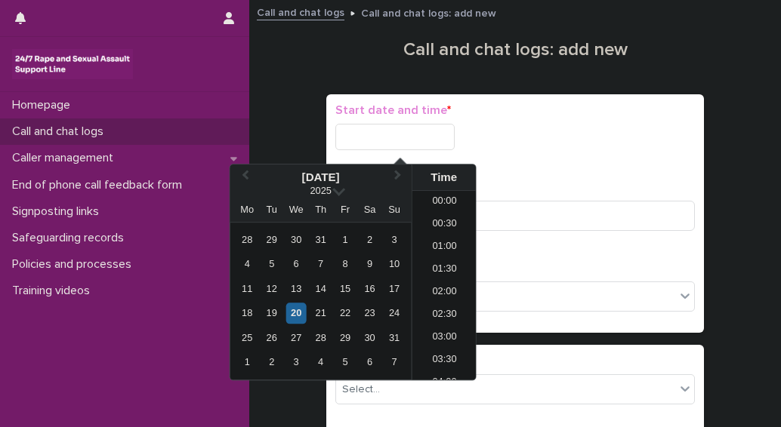
scroll to position [899, 0]
click at [298, 311] on div "20" at bounding box center [296, 314] width 20 height 20
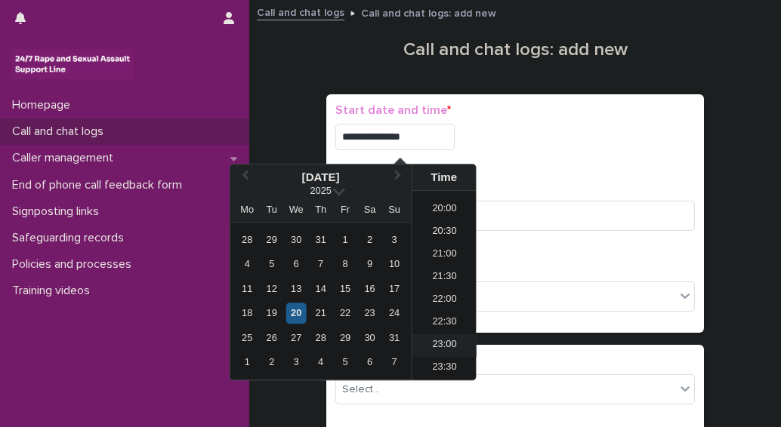
click at [436, 347] on li "23:00" at bounding box center [444, 346] width 64 height 23
click at [415, 140] on input "**********" at bounding box center [394, 137] width 119 height 26
type input "**********"
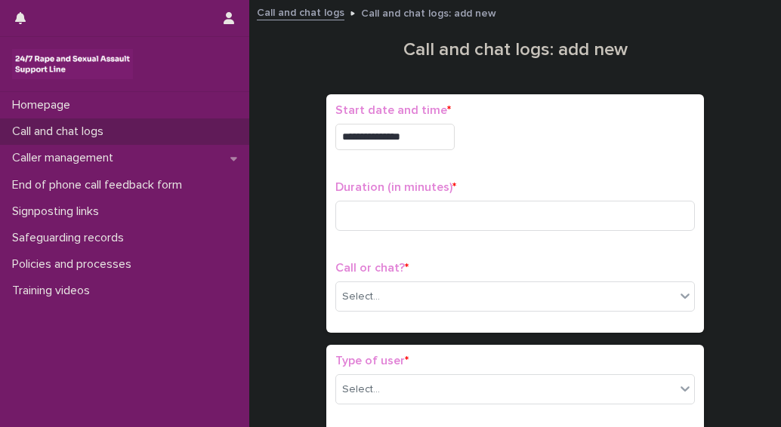
click at [562, 140] on div "**********" at bounding box center [515, 137] width 360 height 26
click at [370, 221] on input at bounding box center [515, 216] width 360 height 30
type input "*"
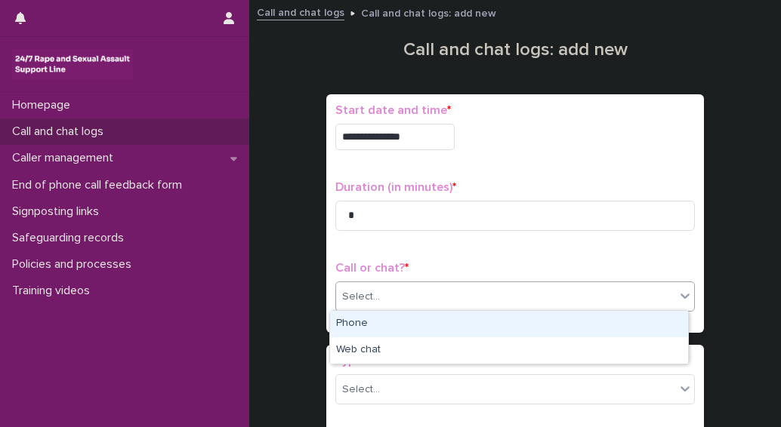
click at [384, 289] on div "Select..." at bounding box center [505, 297] width 339 height 25
click at [348, 326] on div "Phone" at bounding box center [509, 324] width 358 height 26
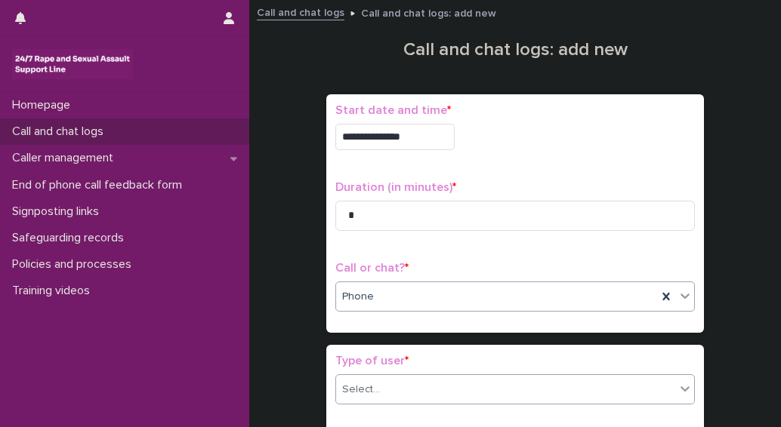
click at [406, 380] on div "Select..." at bounding box center [505, 390] width 339 height 25
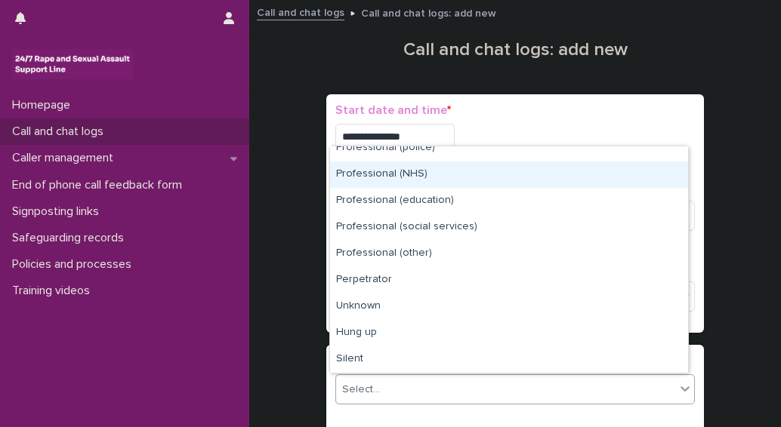
scroll to position [170, 0]
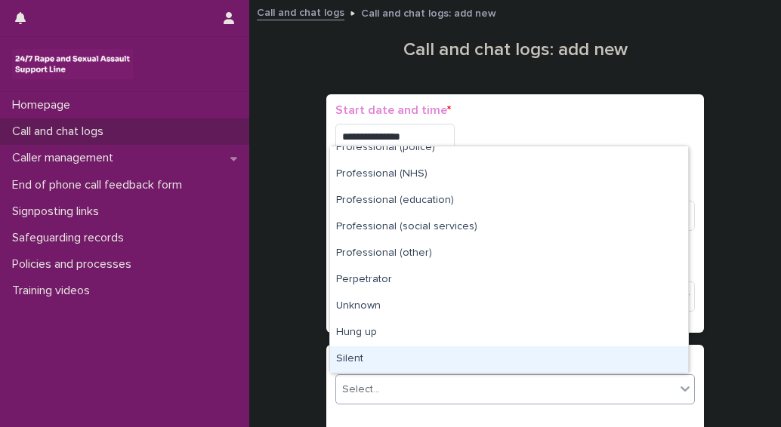
click at [355, 357] on div "Silent" at bounding box center [509, 360] width 358 height 26
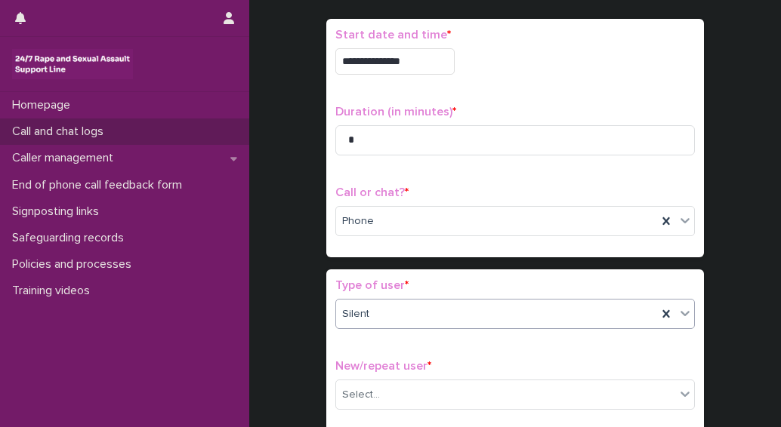
scroll to position [151, 0]
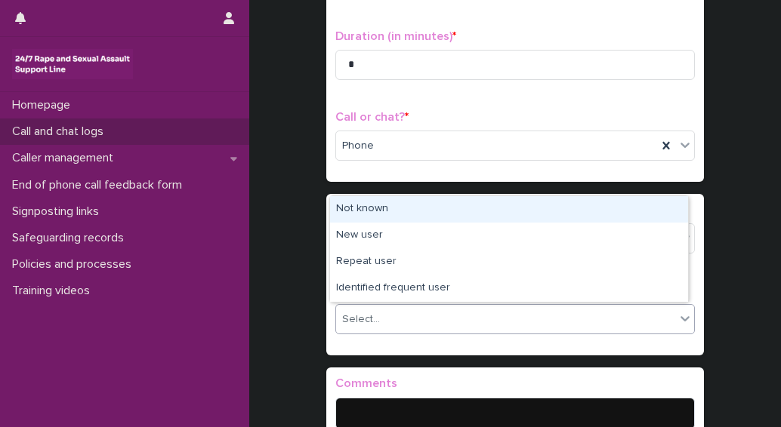
click at [362, 316] on div "Select..." at bounding box center [361, 320] width 38 height 16
click at [365, 212] on div "Not known" at bounding box center [509, 209] width 358 height 26
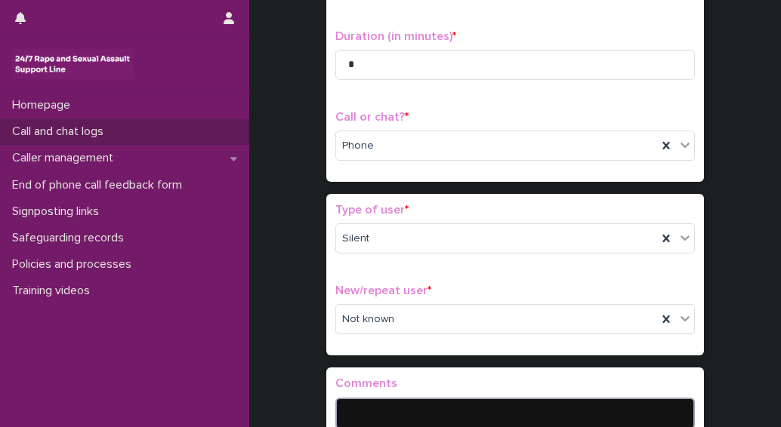
click at [394, 410] on textarea at bounding box center [515, 414] width 360 height 32
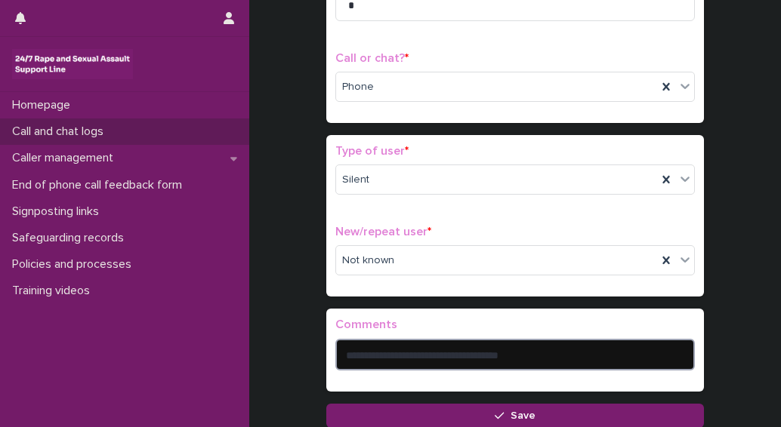
scroll to position [242, 0]
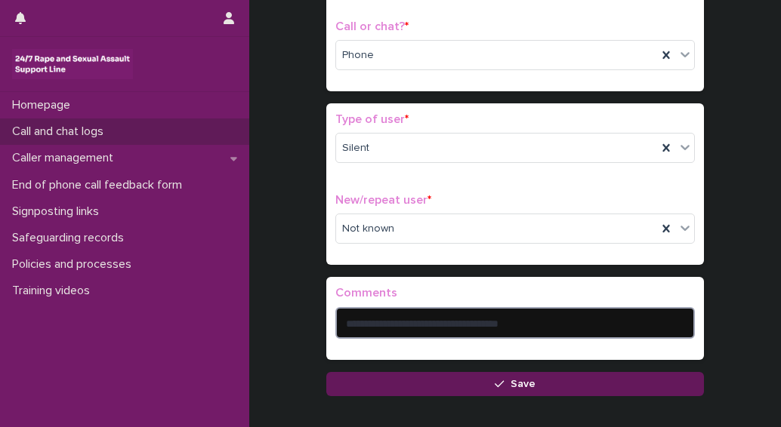
type textarea "**********"
click at [477, 386] on button "Save" at bounding box center [515, 384] width 378 height 24
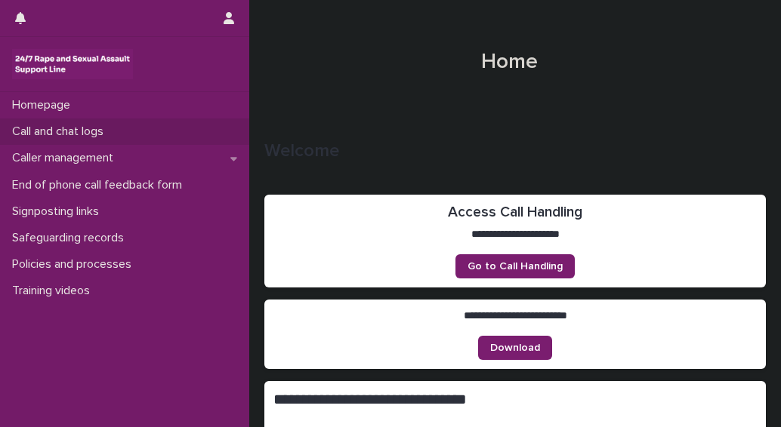
click at [88, 131] on p "Call and chat logs" at bounding box center [61, 132] width 110 height 14
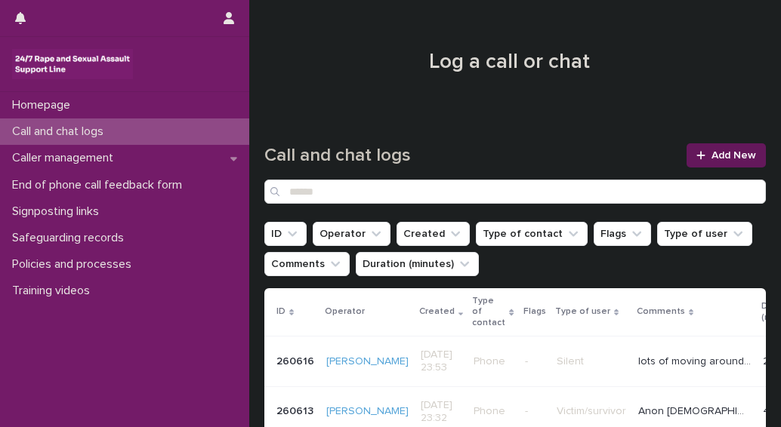
click at [702, 162] on link "Add New" at bounding box center [726, 156] width 79 height 24
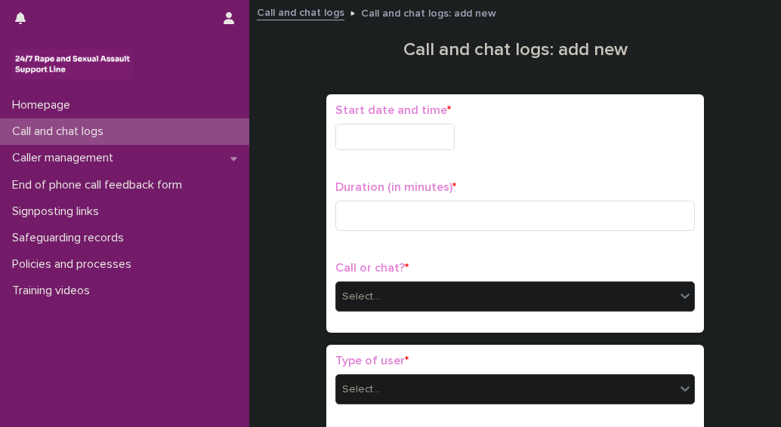
click at [376, 140] on input "text" at bounding box center [394, 137] width 119 height 26
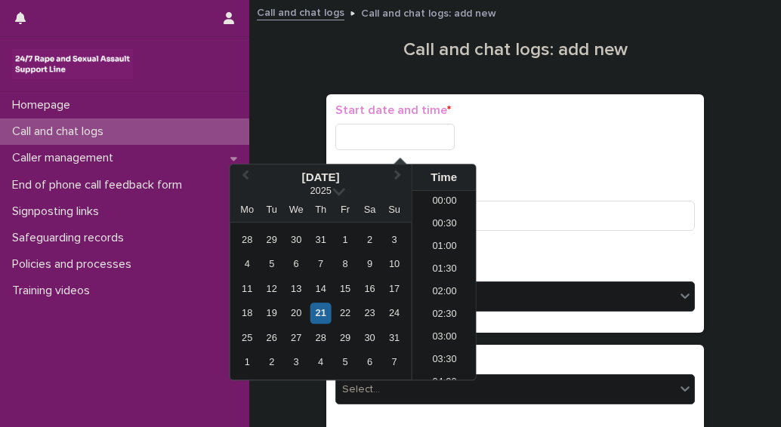
click at [350, 136] on input "text" at bounding box center [394, 137] width 119 height 26
click at [316, 315] on div "21" at bounding box center [320, 314] width 20 height 20
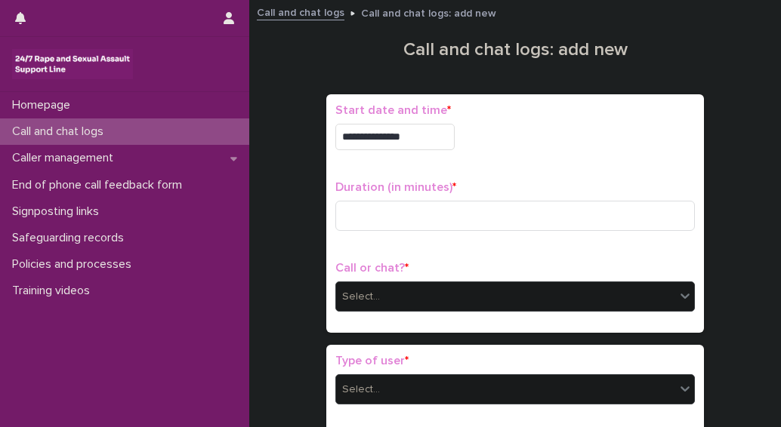
click at [568, 173] on div "**********" at bounding box center [515, 213] width 360 height 221
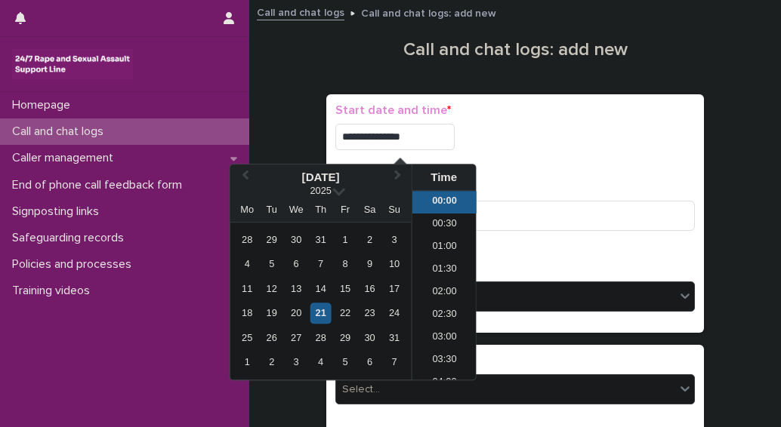
click at [412, 135] on input "**********" at bounding box center [394, 137] width 119 height 26
type input "**********"
click at [588, 181] on p "Duration (in minutes) *" at bounding box center [515, 188] width 360 height 14
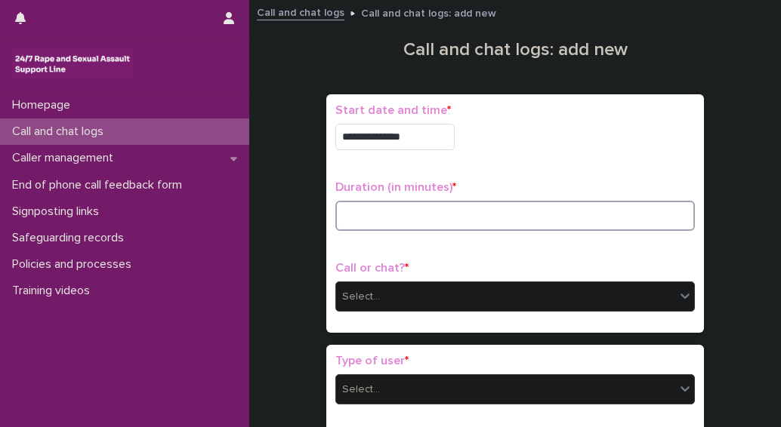
click at [430, 219] on input at bounding box center [515, 216] width 360 height 30
type input "*"
click at [516, 301] on div "Select..." at bounding box center [505, 297] width 339 height 25
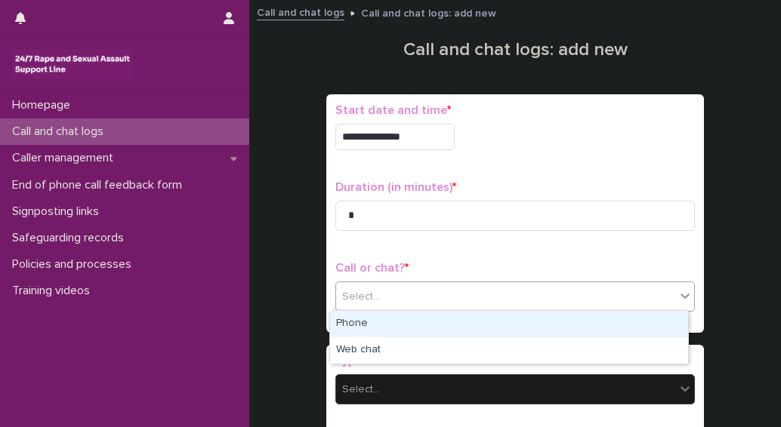
click at [369, 327] on div "Phone" at bounding box center [509, 324] width 358 height 26
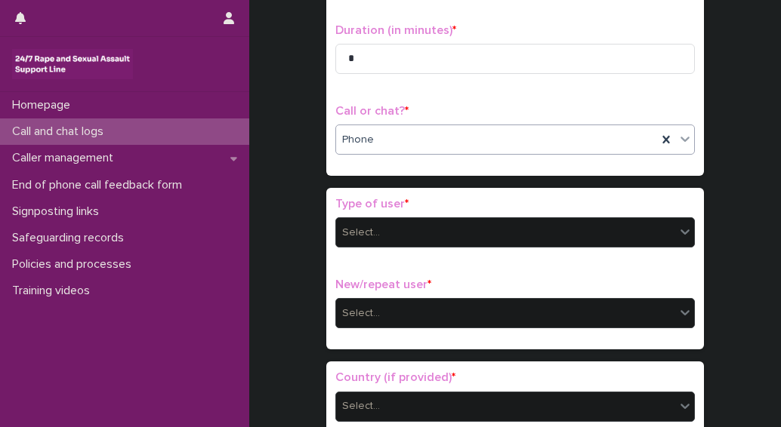
scroll to position [227, 0]
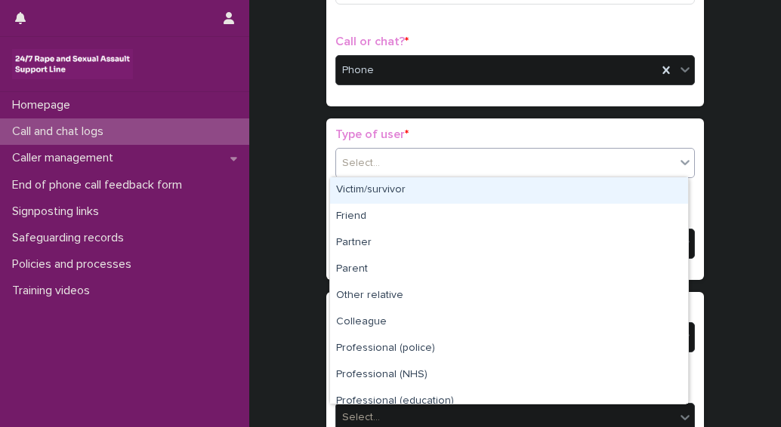
click at [417, 160] on div "Select..." at bounding box center [505, 163] width 339 height 25
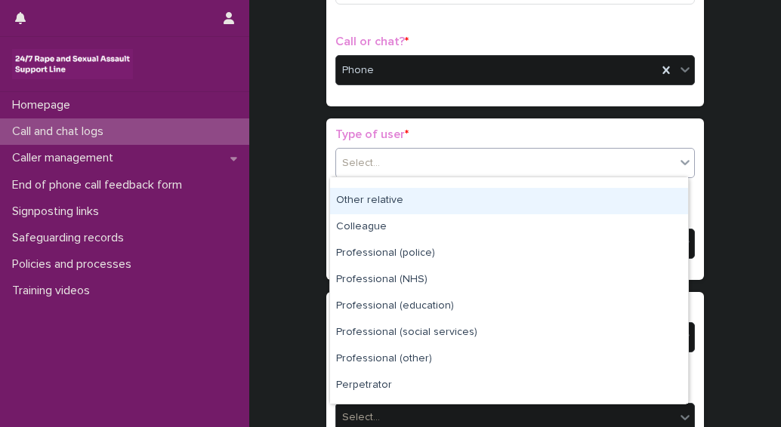
scroll to position [170, 0]
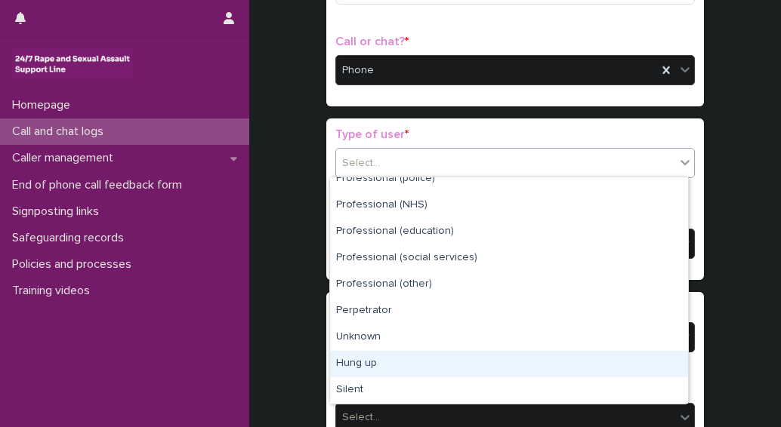
click at [383, 363] on div "Hung up" at bounding box center [509, 364] width 358 height 26
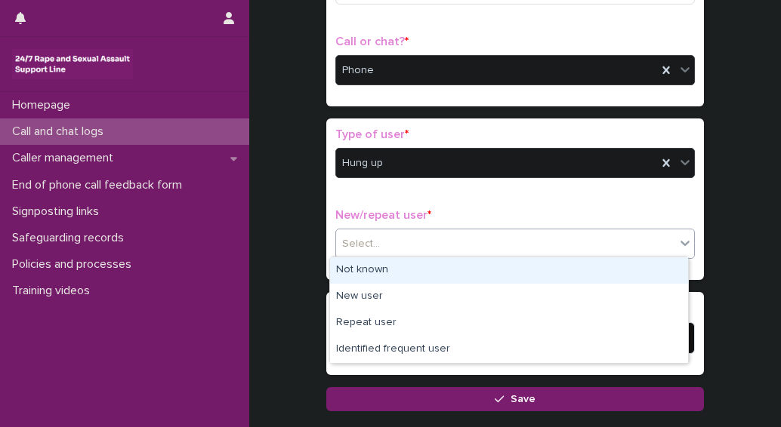
click at [391, 246] on div "Select..." at bounding box center [505, 244] width 339 height 25
click at [376, 271] on div "Not known" at bounding box center [509, 271] width 358 height 26
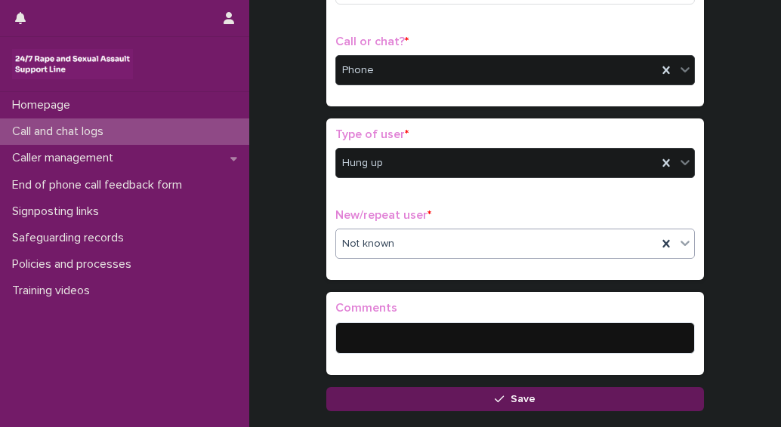
click at [449, 401] on button "Save" at bounding box center [515, 399] width 378 height 24
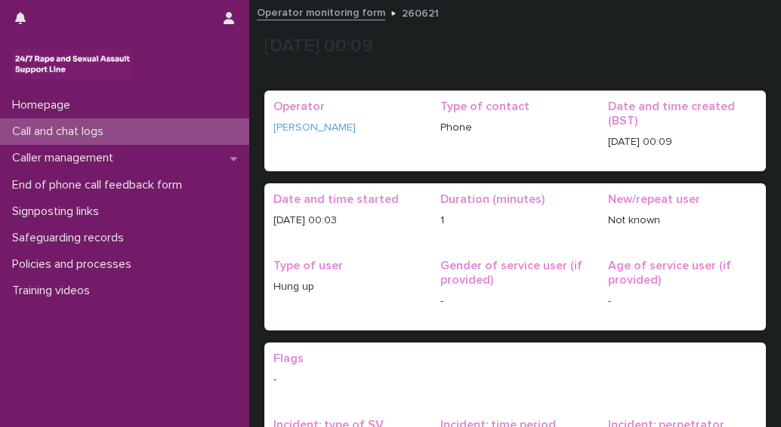
click at [386, 310] on span "Type of user Hung up" at bounding box center [347, 290] width 149 height 63
click at [66, 132] on p "Call and chat logs" at bounding box center [61, 132] width 110 height 14
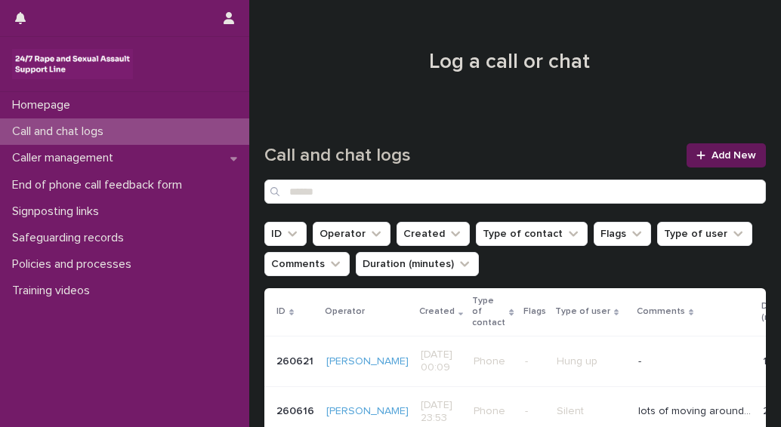
click at [728, 157] on span "Add New" at bounding box center [733, 155] width 45 height 11
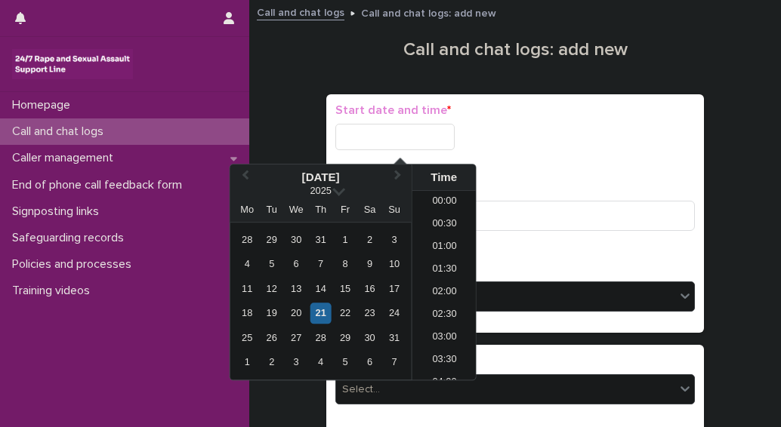
click at [372, 140] on input "text" at bounding box center [394, 137] width 119 height 26
click at [319, 311] on div "21" at bounding box center [320, 314] width 20 height 20
click at [437, 205] on li "00:00" at bounding box center [444, 202] width 64 height 23
click at [418, 135] on input "**********" at bounding box center [394, 137] width 119 height 26
type input "**********"
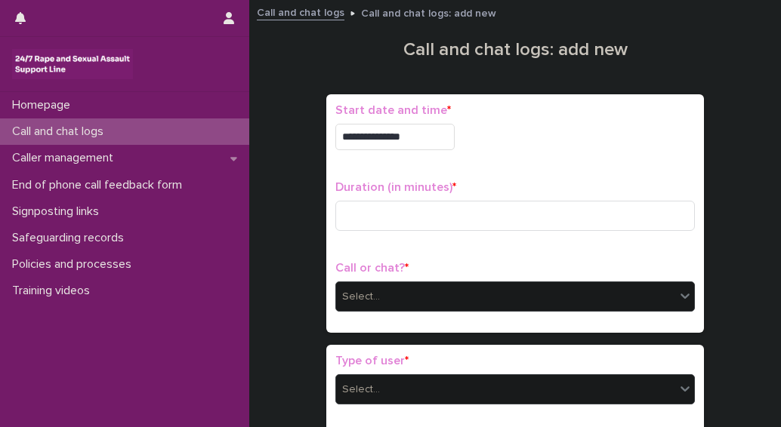
click at [563, 184] on p "Duration (in minutes) *" at bounding box center [515, 188] width 360 height 14
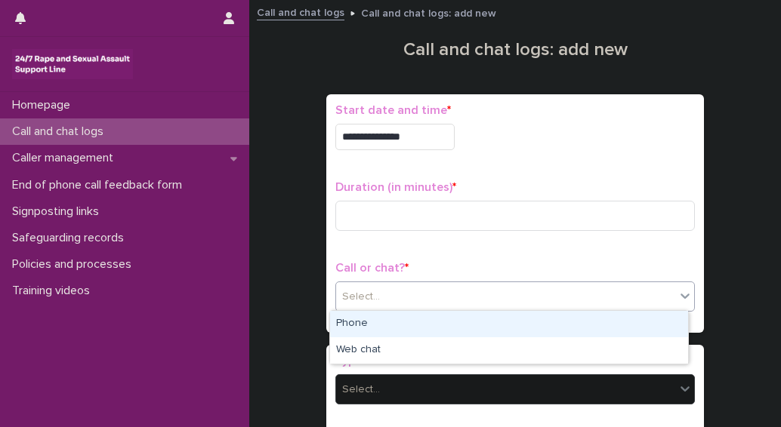
click at [347, 298] on div "Select..." at bounding box center [361, 297] width 38 height 16
click at [355, 327] on div "Phone" at bounding box center [509, 324] width 358 height 26
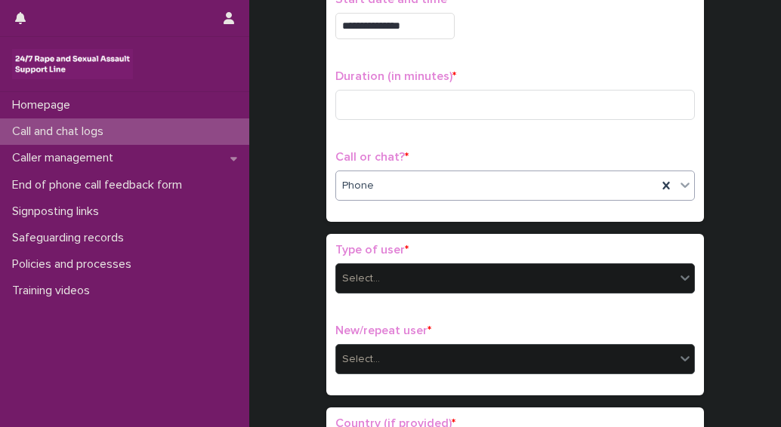
scroll to position [151, 0]
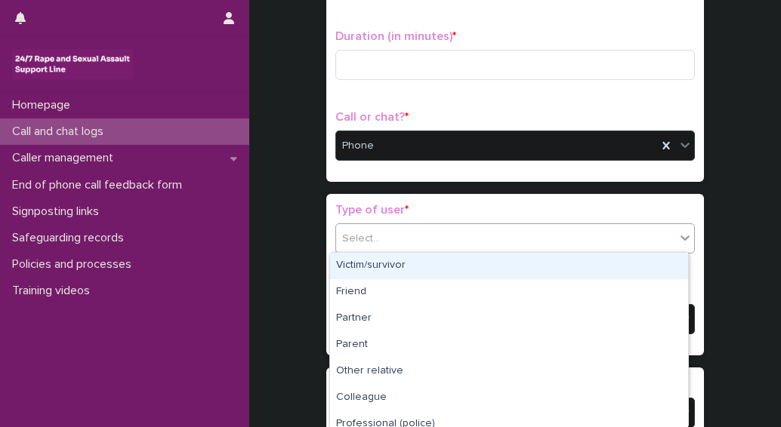
click at [378, 239] on div "Select..." at bounding box center [505, 239] width 339 height 25
click at [375, 266] on div "Victim/survivor" at bounding box center [509, 266] width 358 height 26
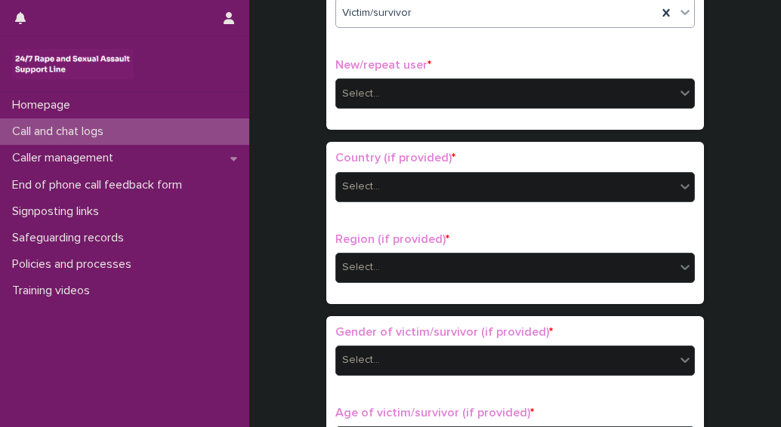
scroll to position [378, 0]
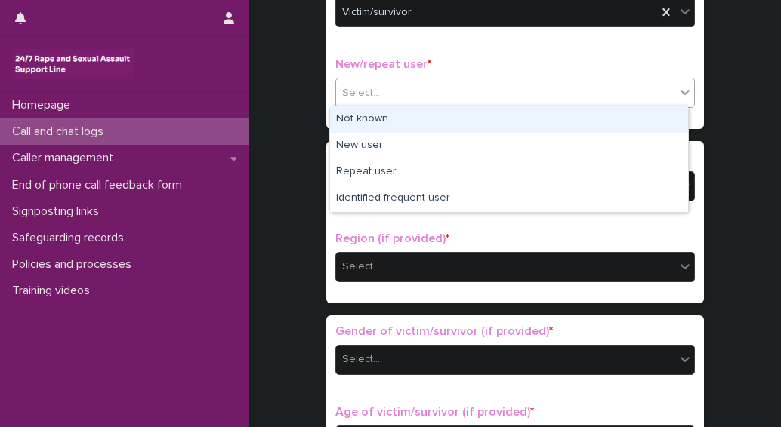
click at [353, 87] on div "Select..." at bounding box center [361, 93] width 38 height 16
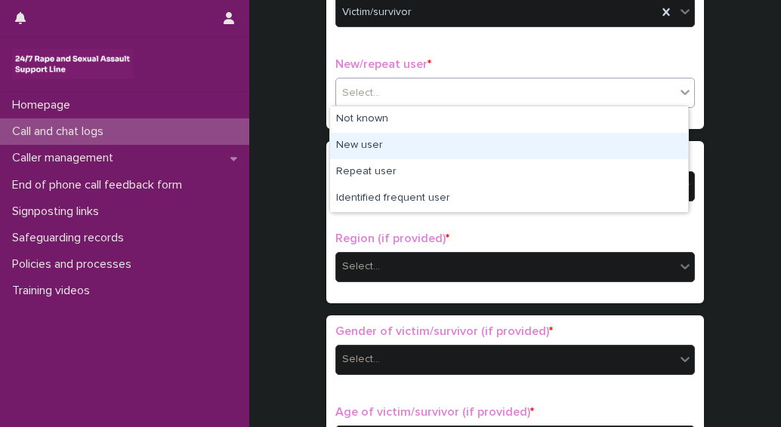
click at [363, 145] on div "New user" at bounding box center [509, 146] width 358 height 26
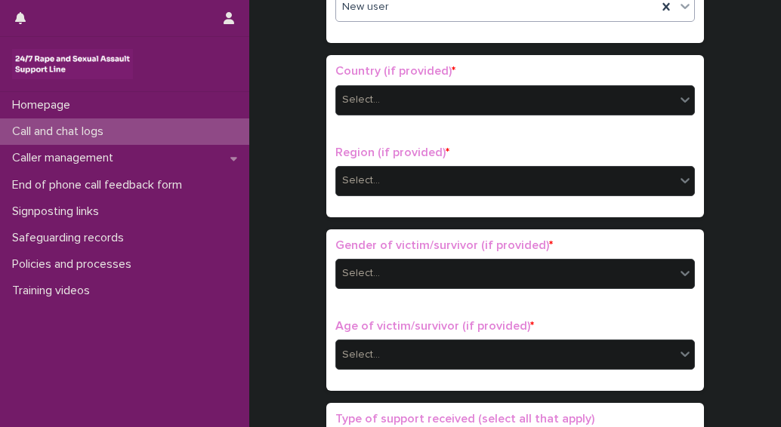
scroll to position [529, 0]
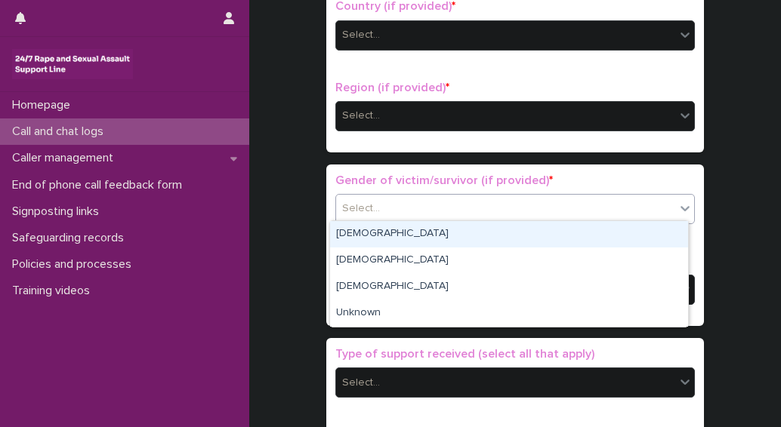
click at [378, 207] on div "Select..." at bounding box center [505, 208] width 339 height 25
click at [344, 233] on div "[DEMOGRAPHIC_DATA]" at bounding box center [509, 234] width 358 height 26
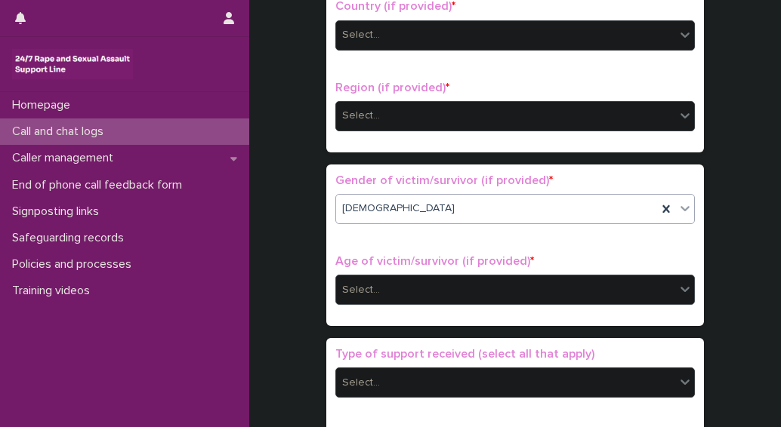
click at [350, 292] on div "Select..." at bounding box center [361, 290] width 38 height 16
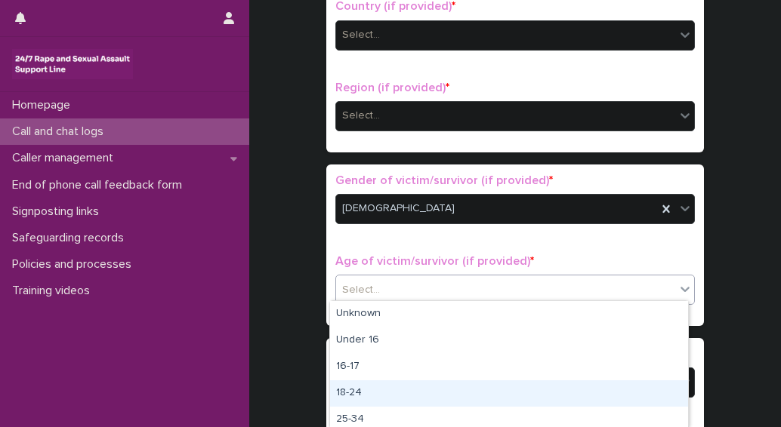
click at [342, 395] on div "18-24" at bounding box center [509, 394] width 358 height 26
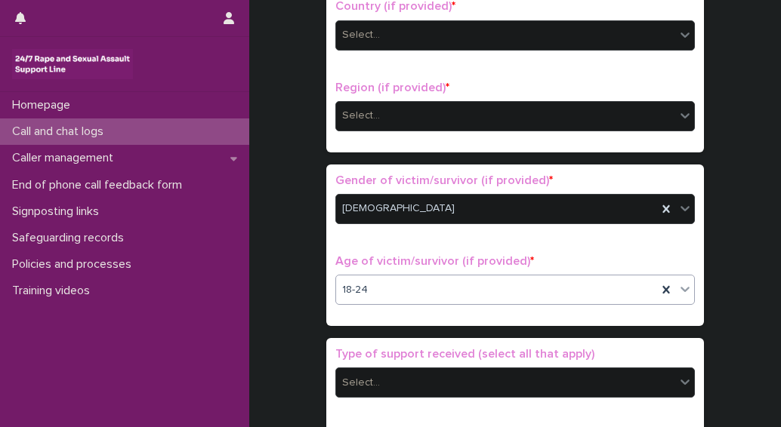
scroll to position [604, 0]
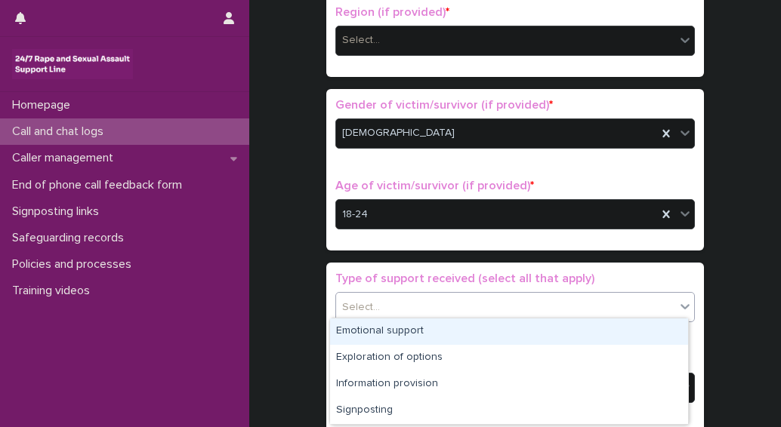
click at [376, 299] on div "Select..." at bounding box center [505, 307] width 339 height 25
click at [360, 334] on div "Emotional support" at bounding box center [509, 332] width 358 height 26
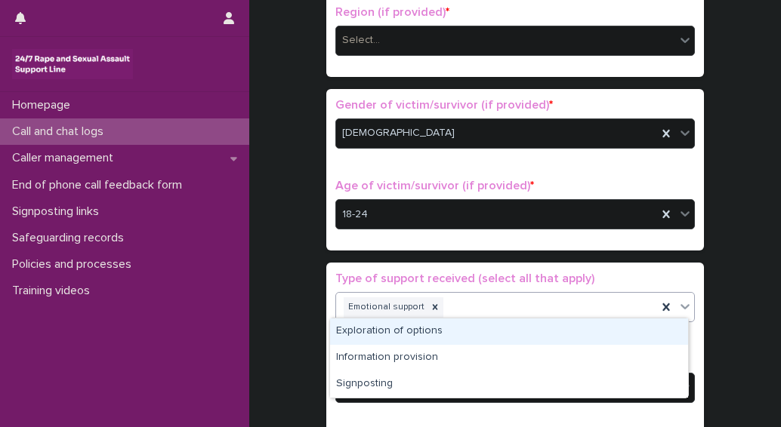
click at [446, 305] on input "text" at bounding box center [447, 307] width 2 height 13
click at [406, 329] on div "Exploration of options" at bounding box center [509, 332] width 358 height 26
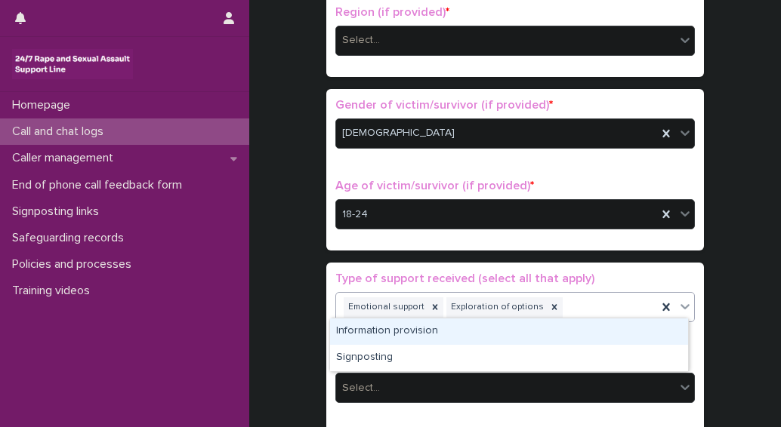
click at [560, 307] on div "Emotional support Exploration of options" at bounding box center [496, 308] width 321 height 26
click at [371, 330] on div "Information provision" at bounding box center [509, 332] width 358 height 26
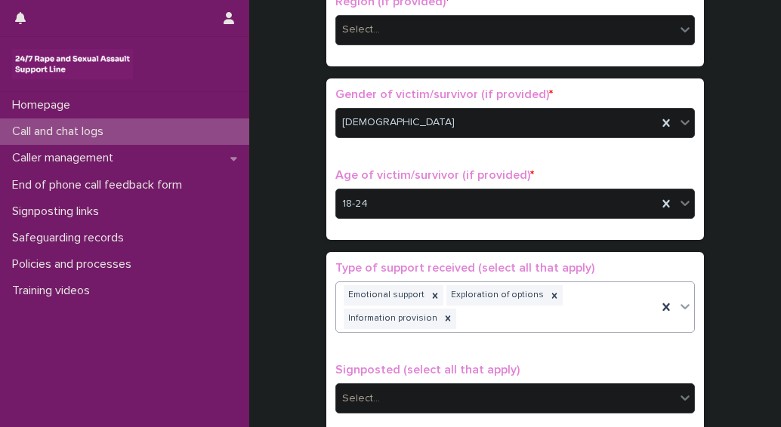
scroll to position [690, 0]
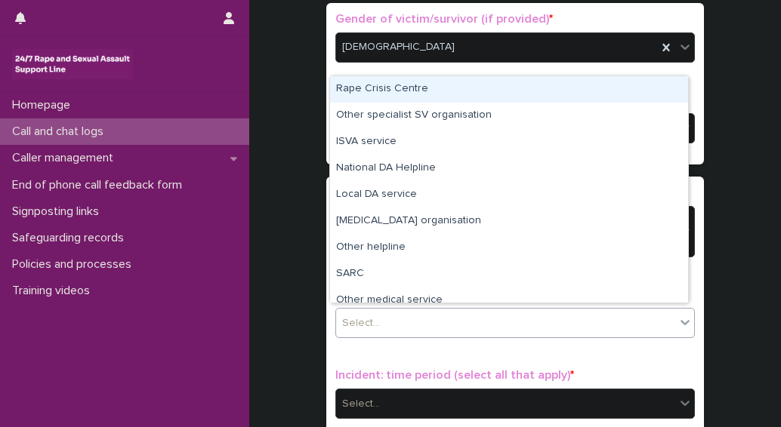
click at [370, 317] on div "Select..." at bounding box center [361, 324] width 38 height 16
click at [352, 90] on div "Rape Crisis Centre" at bounding box center [509, 89] width 358 height 26
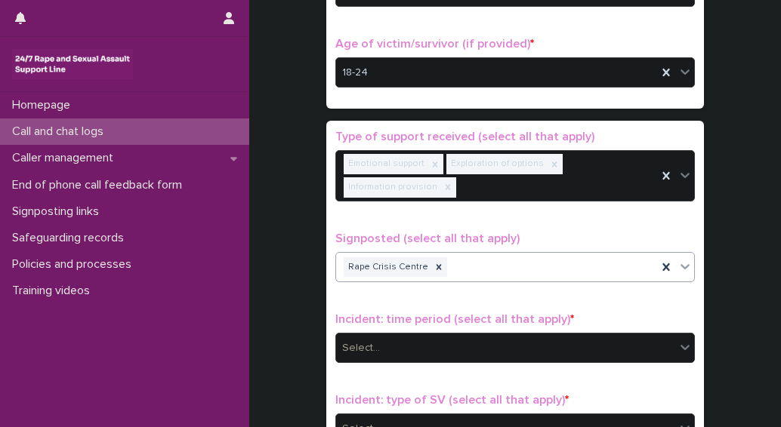
scroll to position [766, 0]
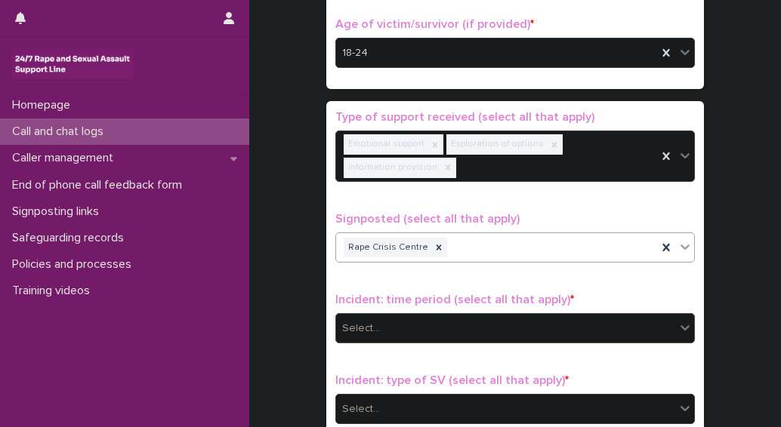
click at [415, 319] on div "Select..." at bounding box center [505, 328] width 339 height 25
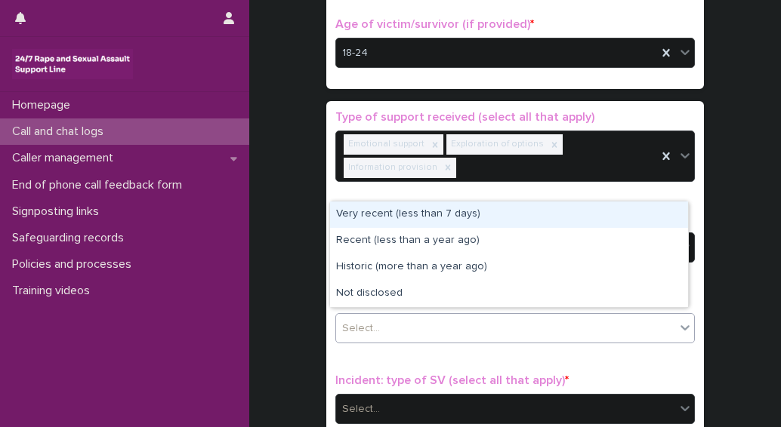
click at [396, 218] on div "Very recent (less than 7 days)" at bounding box center [509, 215] width 358 height 26
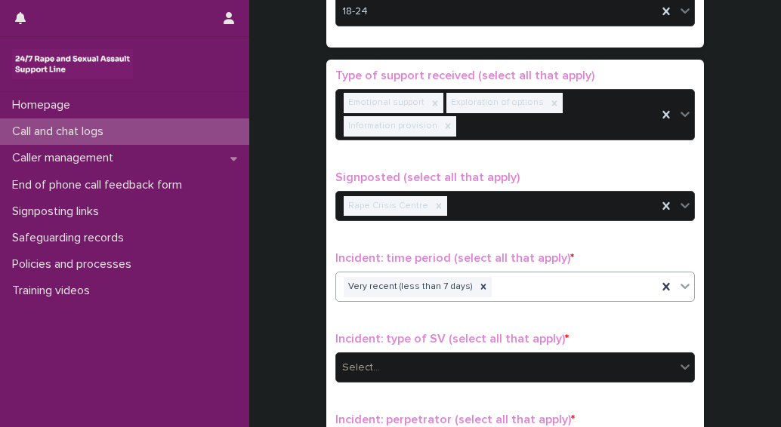
scroll to position [917, 0]
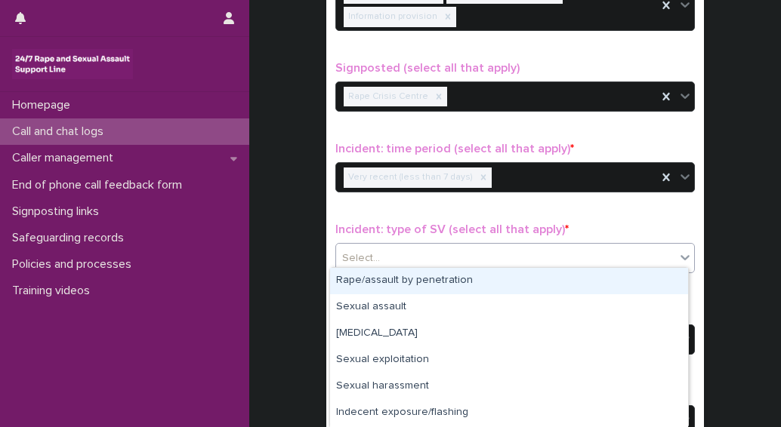
click at [412, 252] on div "Select..." at bounding box center [505, 258] width 339 height 25
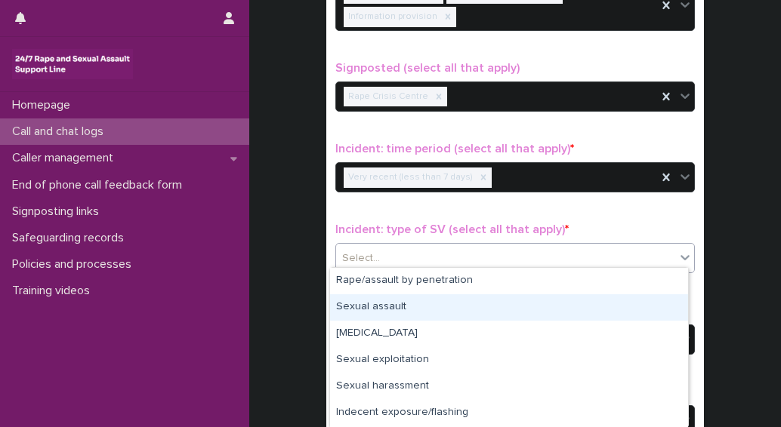
click at [348, 307] on div "Sexual assault" at bounding box center [509, 308] width 358 height 26
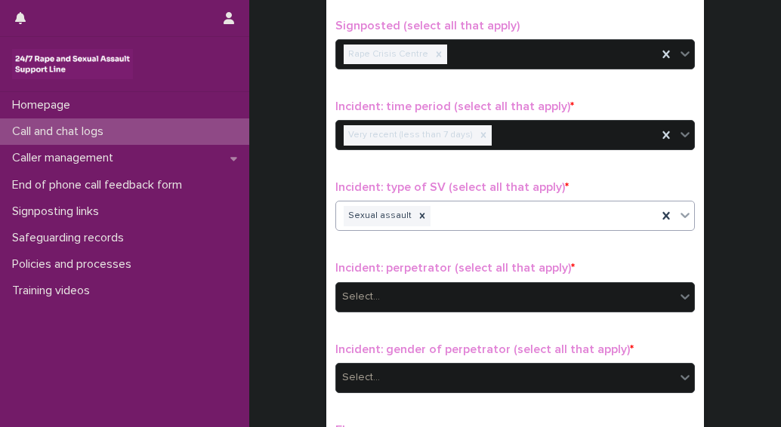
scroll to position [992, 0]
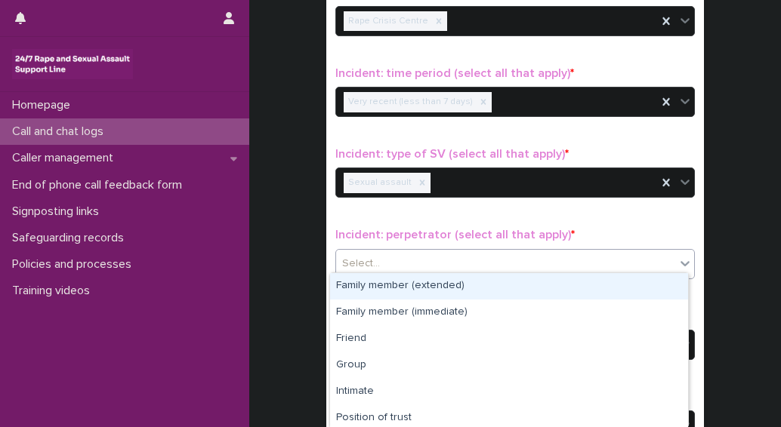
click at [387, 252] on div "Select..." at bounding box center [505, 264] width 339 height 25
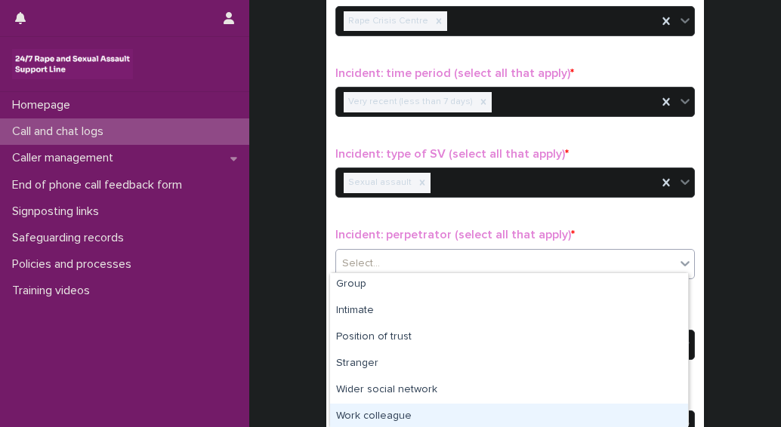
scroll to position [60, 0]
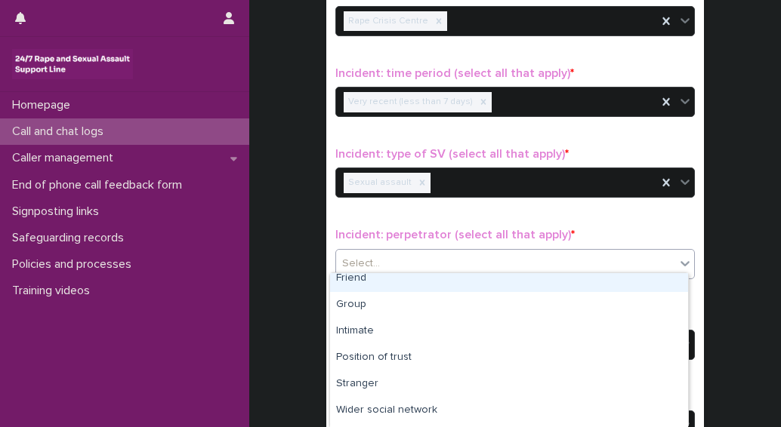
click at [366, 281] on div "Friend" at bounding box center [509, 279] width 358 height 26
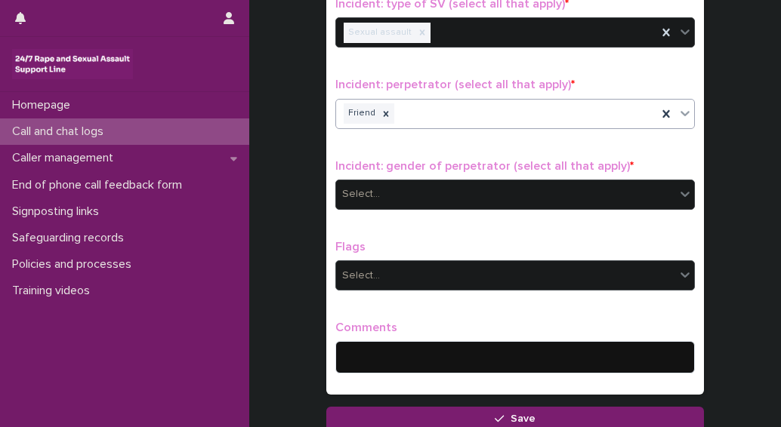
scroll to position [1144, 0]
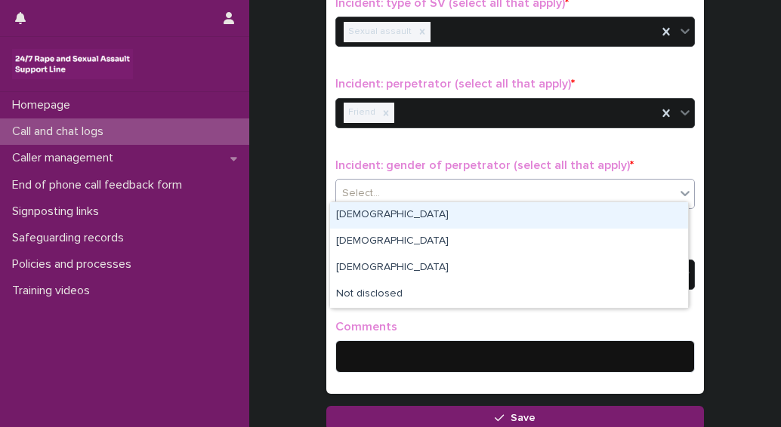
click at [378, 190] on div "Select..." at bounding box center [505, 193] width 339 height 25
click at [338, 209] on div "[DEMOGRAPHIC_DATA]" at bounding box center [509, 215] width 358 height 26
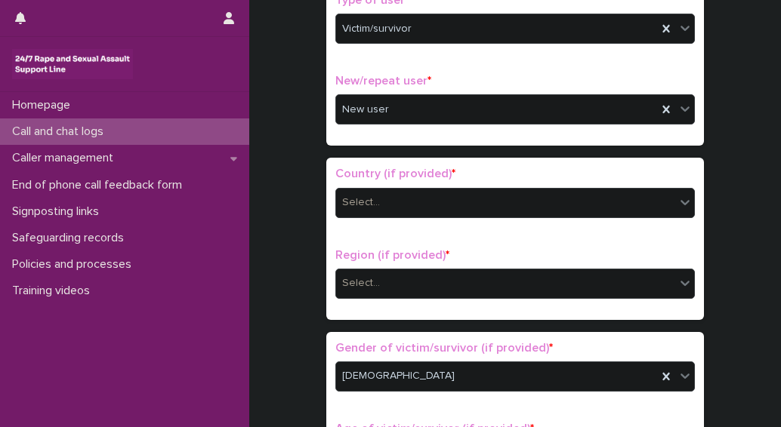
scroll to position [313, 0]
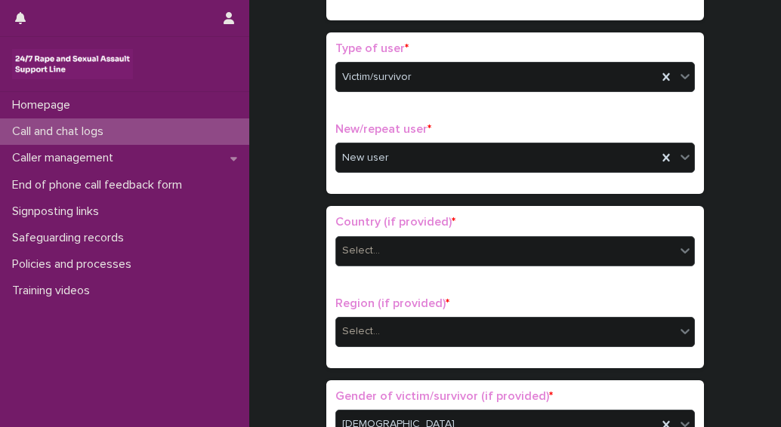
click at [440, 249] on div "Select..." at bounding box center [505, 251] width 339 height 25
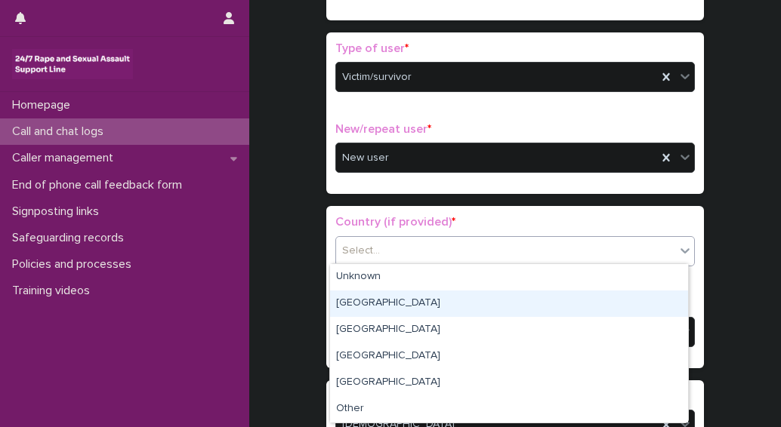
click at [347, 304] on div "[GEOGRAPHIC_DATA]" at bounding box center [509, 304] width 358 height 26
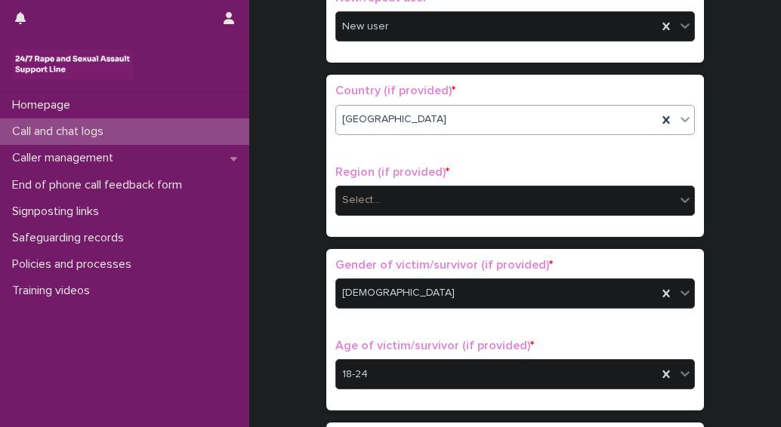
scroll to position [453, 0]
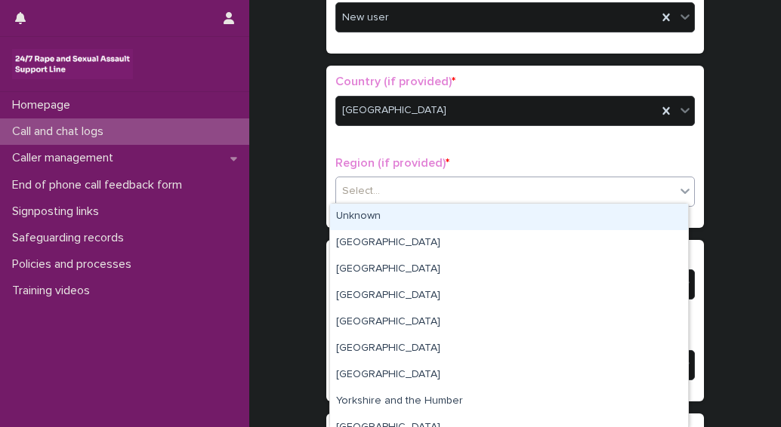
click at [434, 191] on div "Select..." at bounding box center [505, 191] width 339 height 25
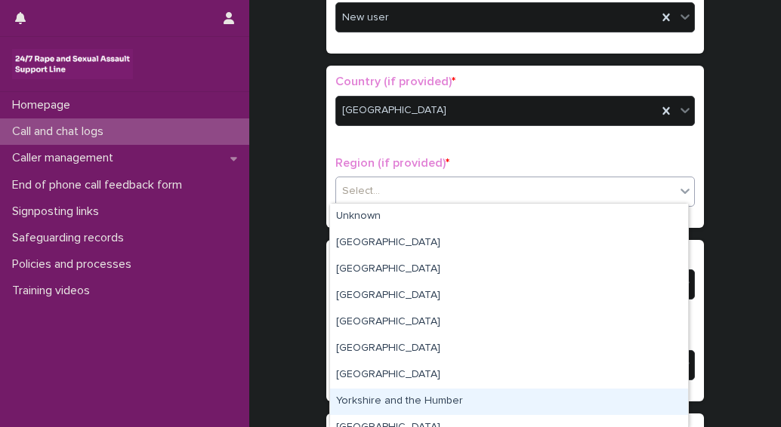
click at [369, 399] on div "Yorkshire and the Humber" at bounding box center [509, 402] width 358 height 26
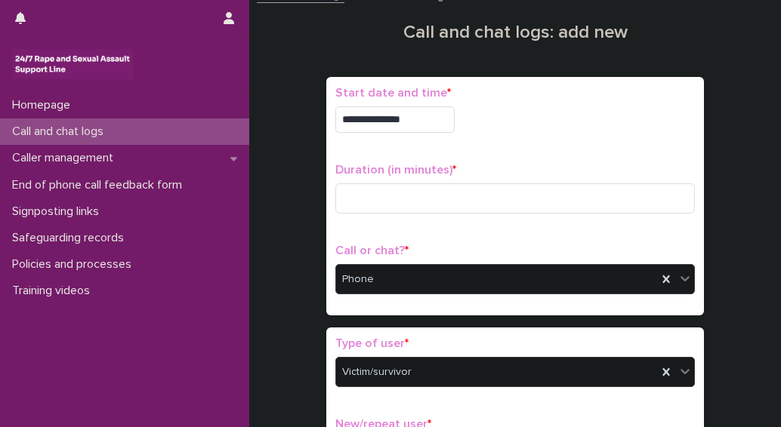
scroll to position [0, 0]
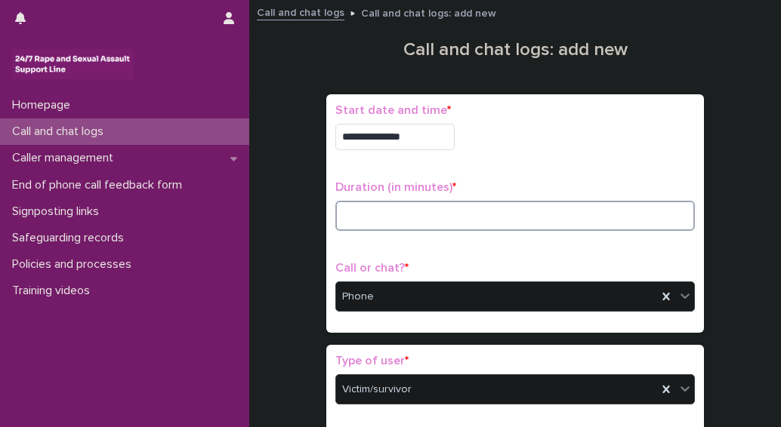
click at [391, 208] on input at bounding box center [515, 216] width 360 height 30
type input "*"
click at [372, 213] on input at bounding box center [515, 216] width 360 height 30
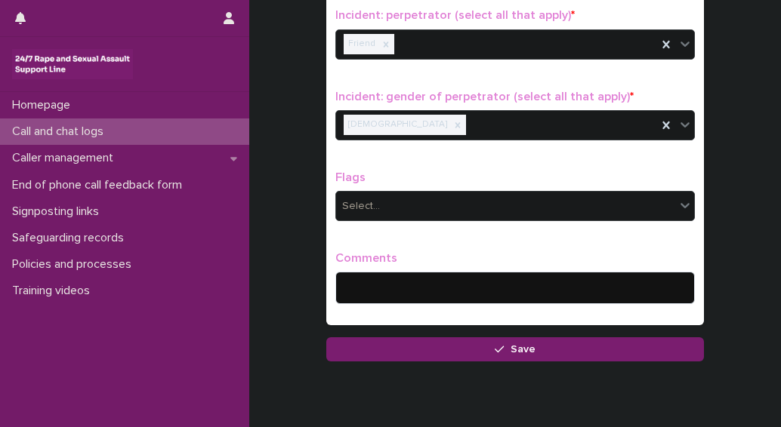
scroll to position [1240, 0]
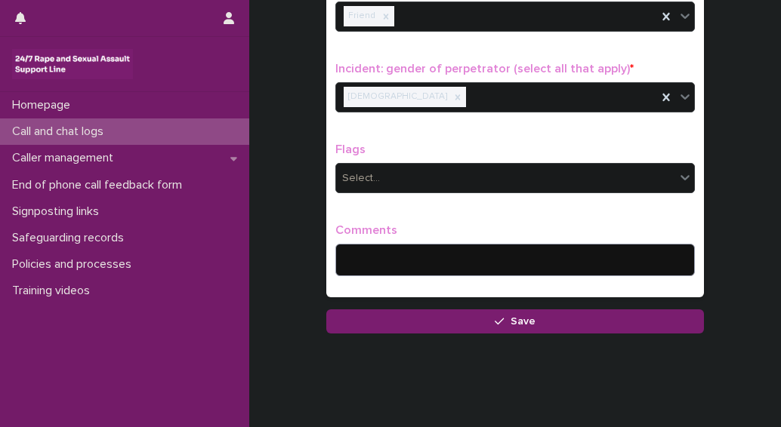
type input "**"
click at [399, 252] on textarea at bounding box center [515, 260] width 360 height 32
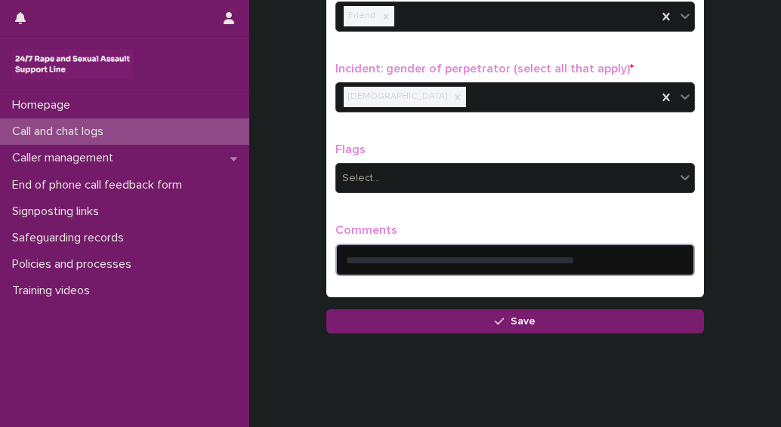
click at [470, 252] on textarea "**********" at bounding box center [515, 260] width 360 height 32
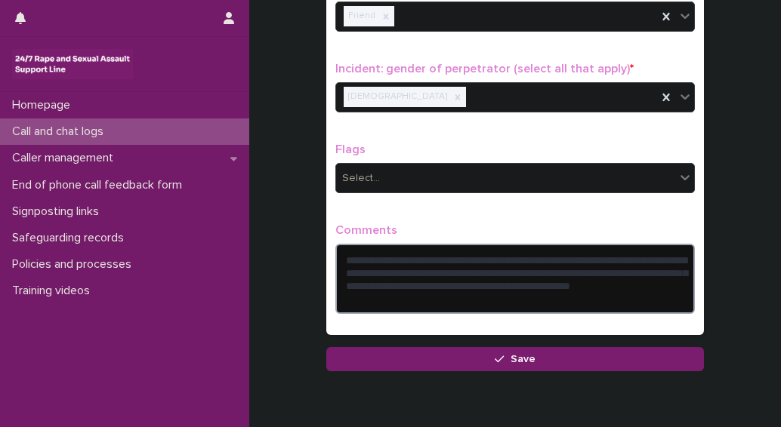
drag, startPoint x: 560, startPoint y: 263, endPoint x: 538, endPoint y: 292, distance: 36.1
click at [529, 282] on textarea "**********" at bounding box center [515, 278] width 360 height 69
click at [574, 261] on textarea "**********" at bounding box center [515, 278] width 360 height 69
drag, startPoint x: 468, startPoint y: 271, endPoint x: 401, endPoint y: 273, distance: 66.5
click at [396, 271] on textarea "**********" at bounding box center [515, 278] width 360 height 69
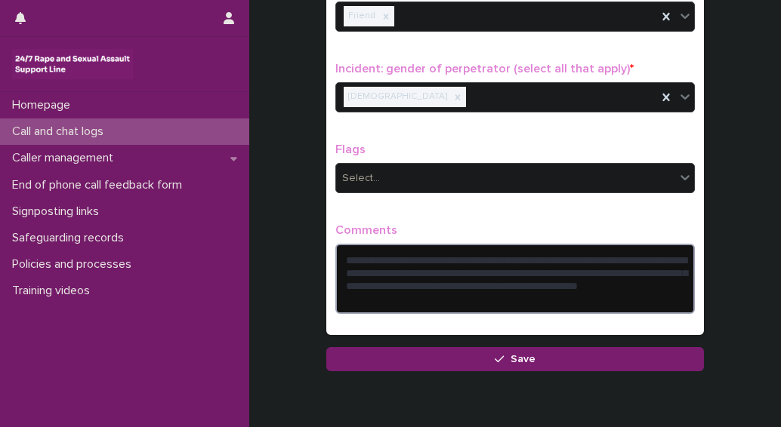
click at [523, 294] on textarea "**********" at bounding box center [515, 278] width 360 height 69
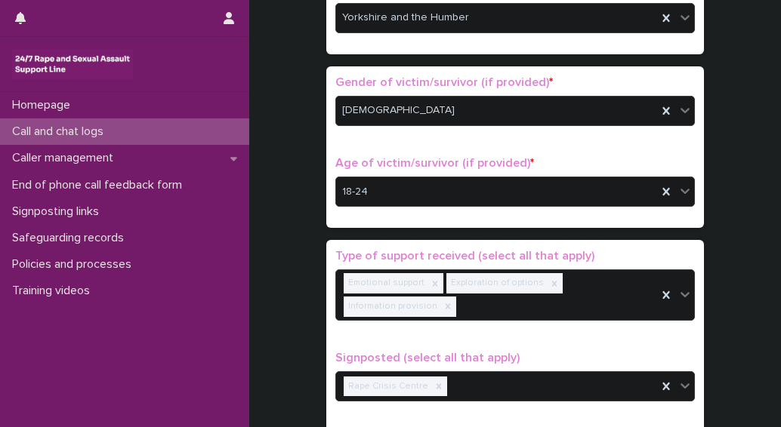
scroll to position [1295, 0]
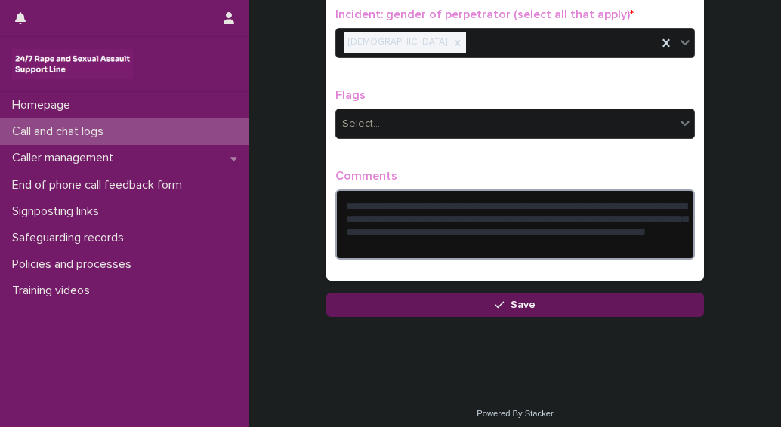
type textarea "**********"
click at [461, 302] on button "Save" at bounding box center [515, 305] width 378 height 24
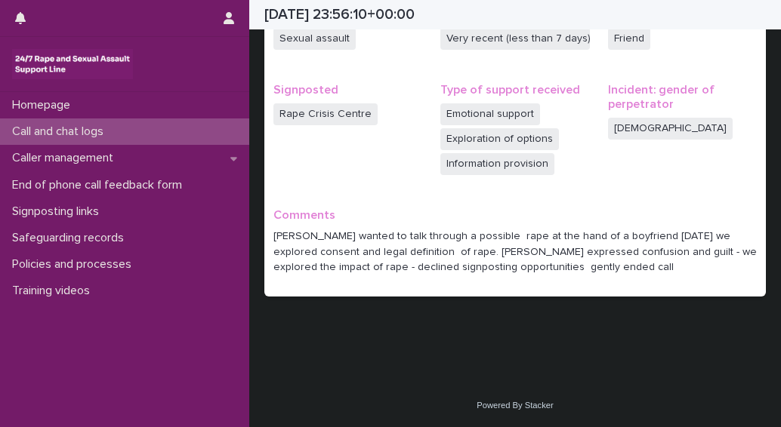
scroll to position [411, 0]
